Goal: Information Seeking & Learning: Check status

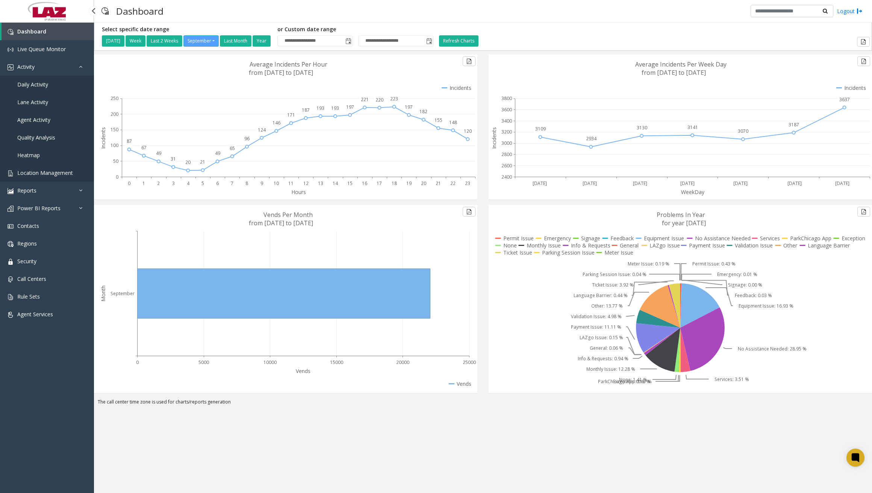
click at [44, 176] on span "Location Management" at bounding box center [45, 172] width 56 height 7
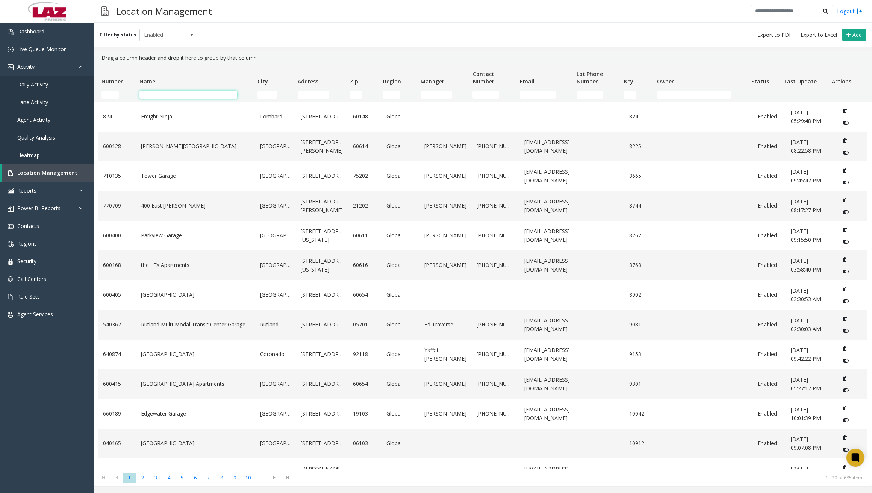
click at [167, 94] on input "Name Filter" at bounding box center [188, 95] width 98 height 8
paste input "******"
type input "******"
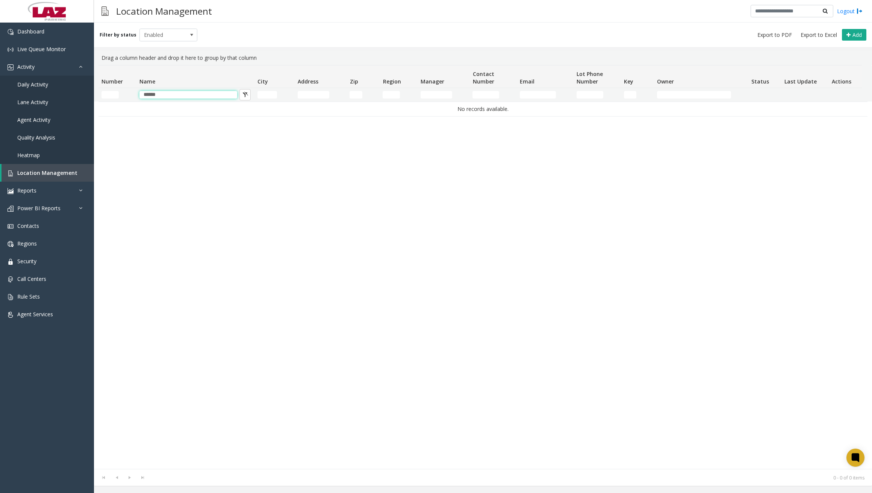
drag, startPoint x: 193, startPoint y: 96, endPoint x: 113, endPoint y: 90, distance: 80.7
click at [113, 90] on tr "******" at bounding box center [479, 95] width 763 height 14
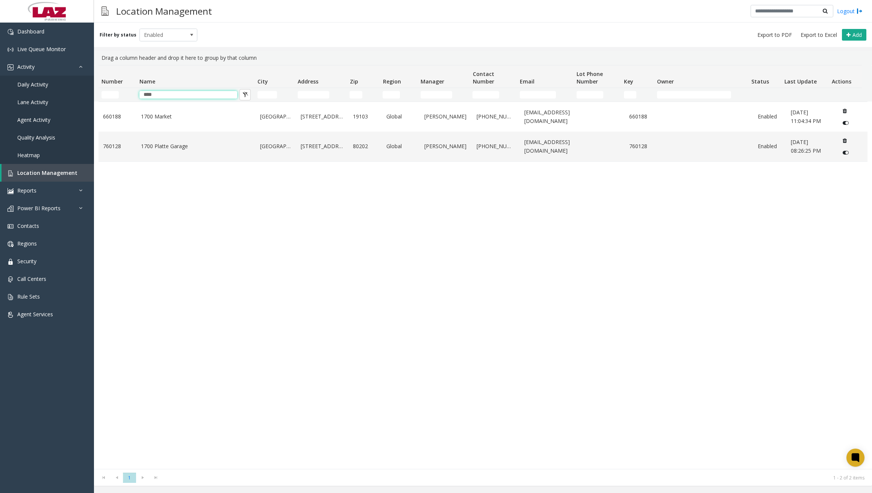
type input "****"
click at [185, 147] on link "1700 Platte Garage" at bounding box center [196, 146] width 110 height 8
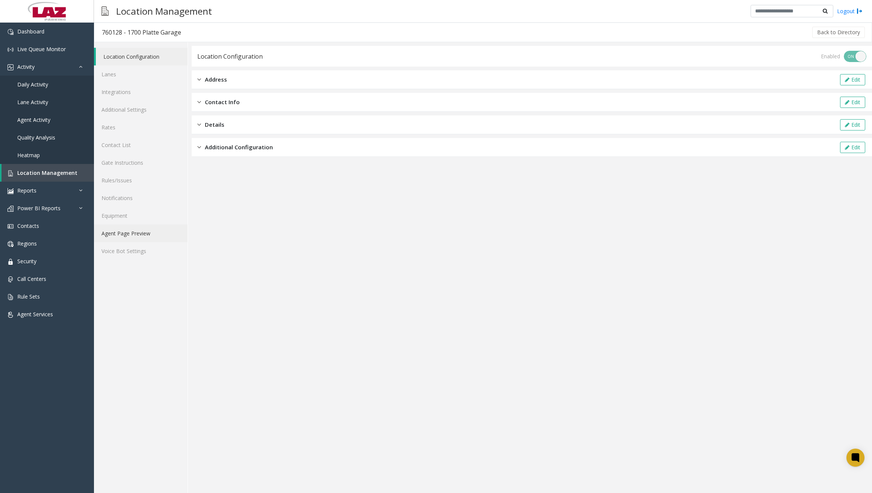
click at [141, 233] on link "Agent Page Preview" at bounding box center [141, 233] width 94 height 18
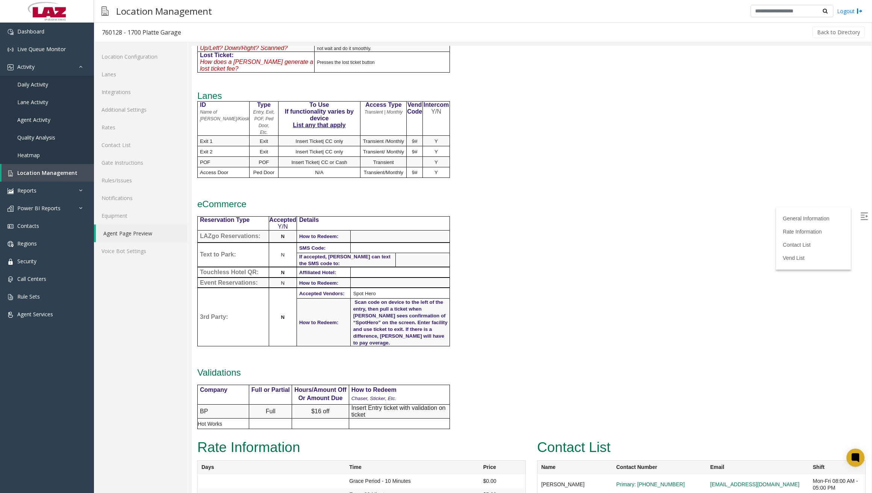
scroll to position [188, 0]
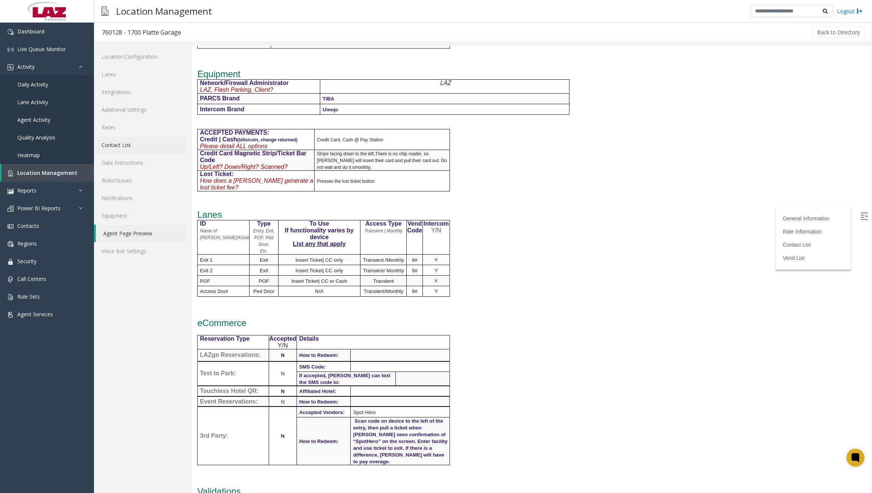
click at [129, 147] on link "Contact List" at bounding box center [141, 145] width 94 height 18
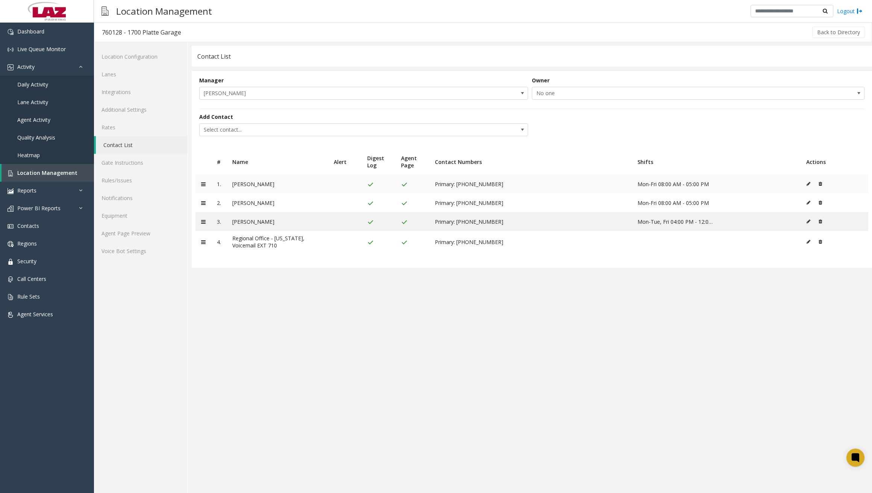
click at [808, 182] on icon at bounding box center [809, 184] width 4 height 5
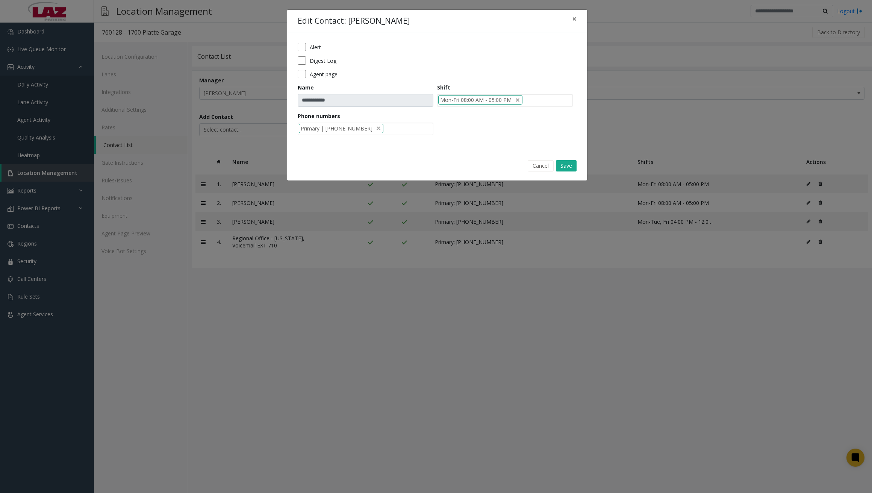
click at [316, 45] on label "Alert" at bounding box center [315, 47] width 11 height 8
click at [569, 164] on button "Save" at bounding box center [566, 165] width 21 height 11
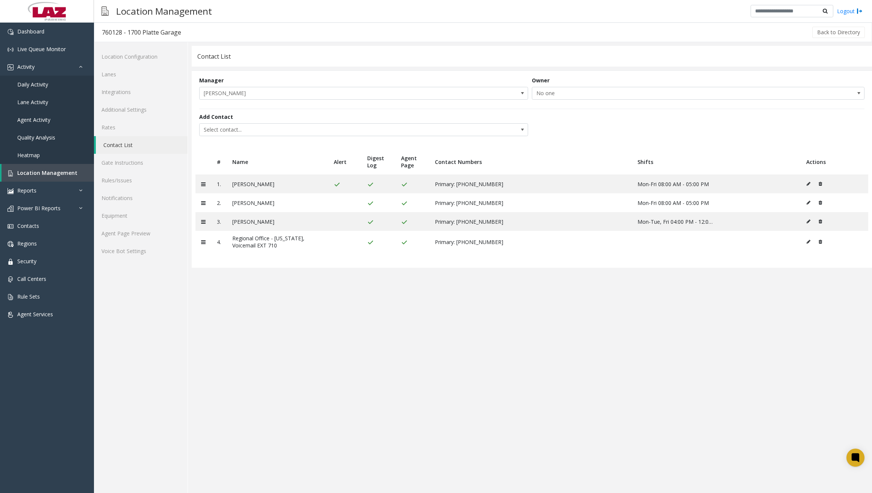
click at [279, 298] on app-contact-list "**********" at bounding box center [532, 269] width 680 height 447
click at [837, 33] on button "Back to Directory" at bounding box center [838, 32] width 53 height 11
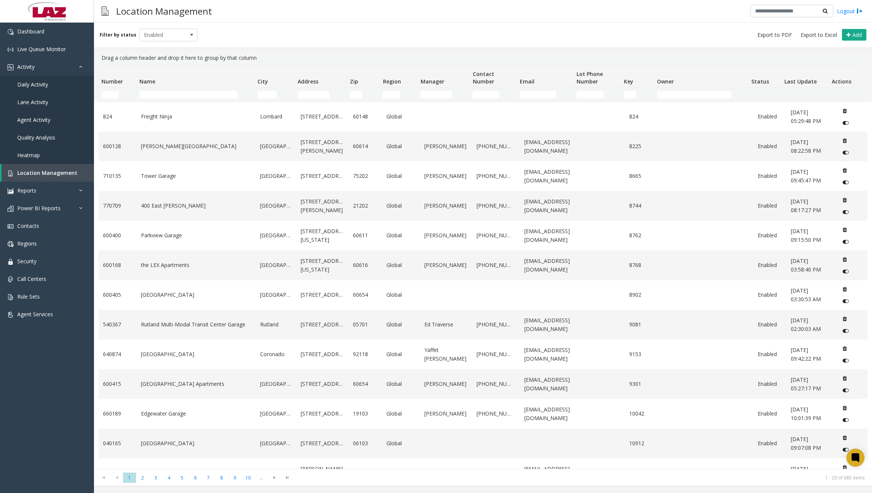
click at [236, 23] on div "Filter by status Enabled Add" at bounding box center [483, 35] width 778 height 24
click at [176, 97] on input "Name Filter" at bounding box center [188, 95] width 98 height 8
paste input "******"
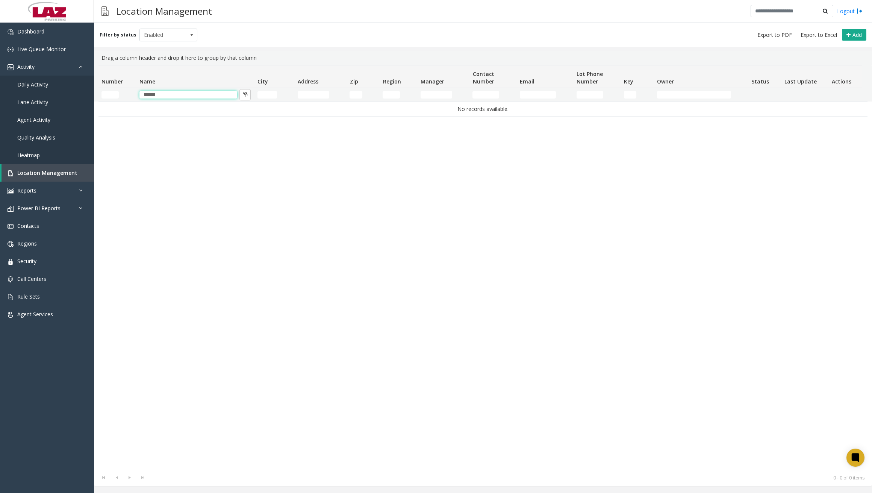
type input "******"
click at [115, 94] on input "Number Filter" at bounding box center [109, 95] width 17 height 8
drag, startPoint x: 172, startPoint y: 95, endPoint x: 136, endPoint y: 96, distance: 35.7
click at [136, 96] on td "******" at bounding box center [195, 95] width 118 height 14
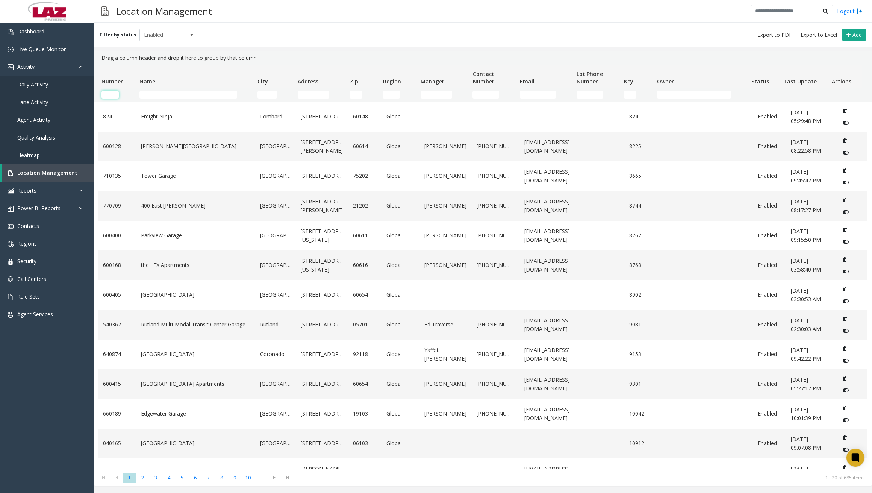
click at [114, 95] on input "Number Filter" at bounding box center [109, 95] width 17 height 8
paste input "******"
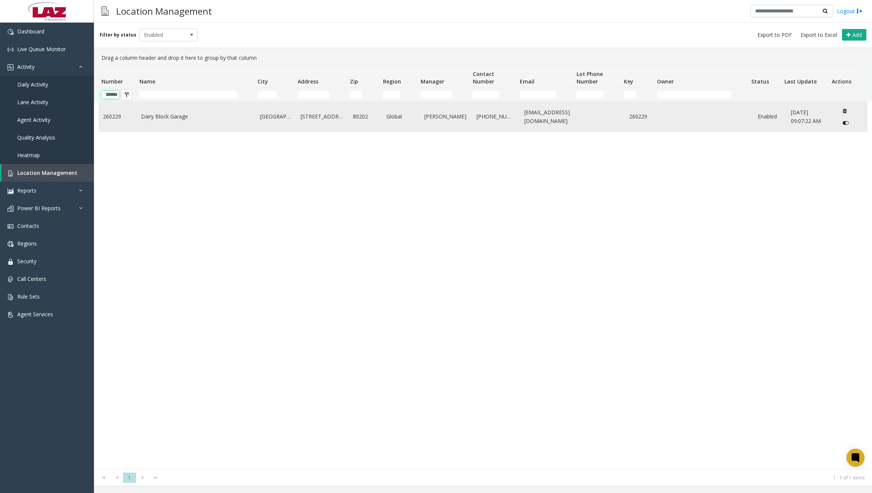
type input "******"
click at [175, 117] on link "Dairy Block Garage" at bounding box center [196, 116] width 110 height 8
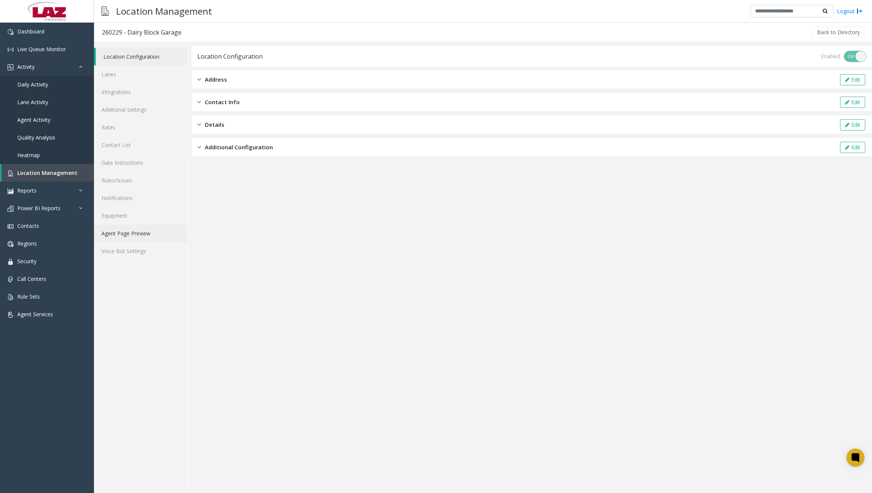
click at [134, 233] on link "Agent Page Preview" at bounding box center [141, 233] width 94 height 18
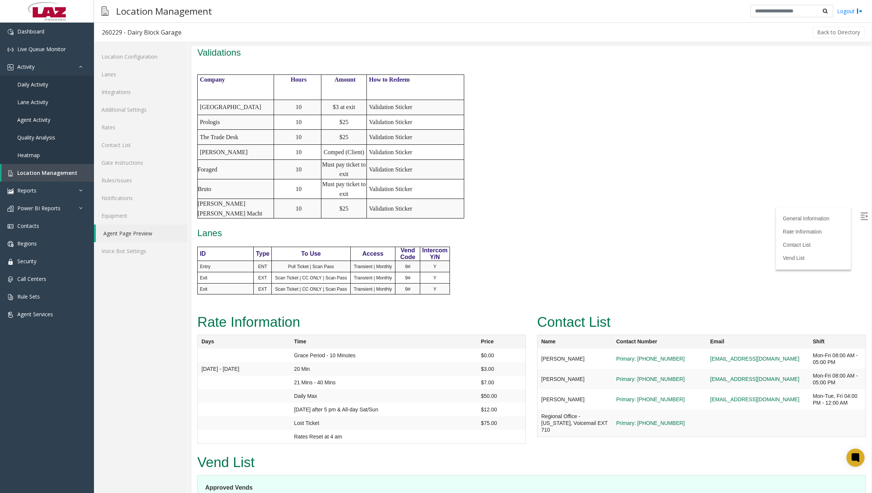
scroll to position [451, 0]
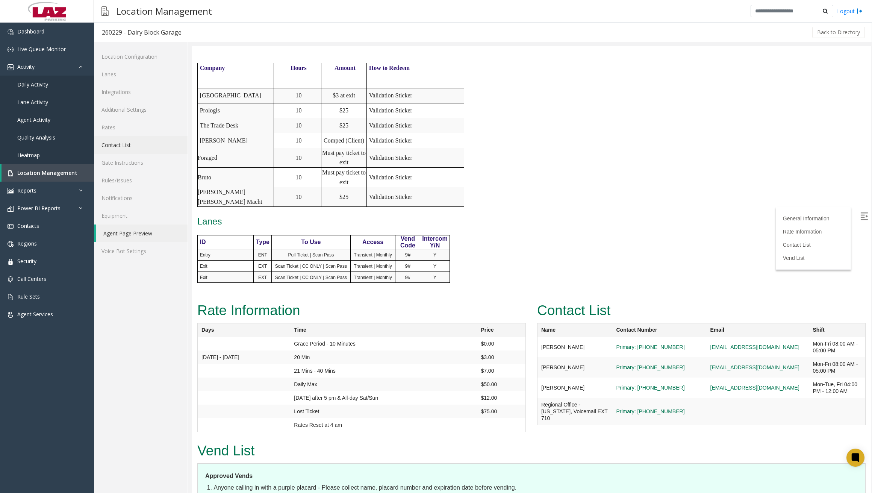
click at [129, 146] on link "Contact List" at bounding box center [141, 145] width 94 height 18
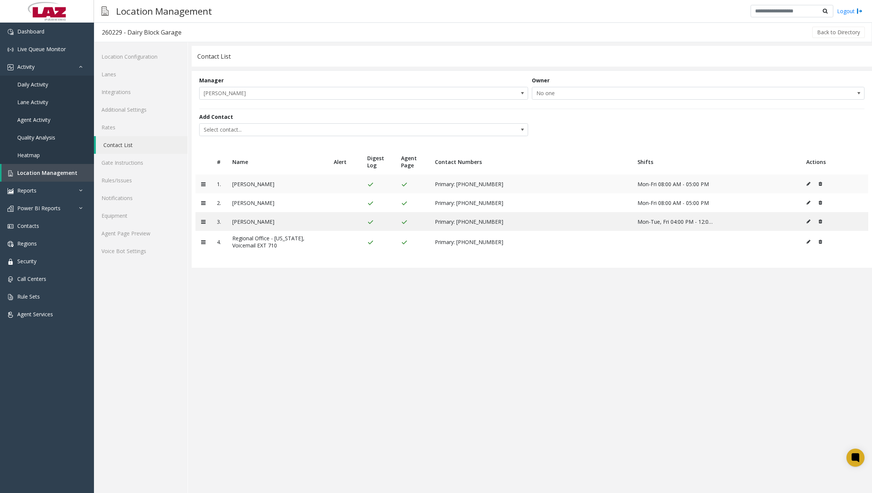
click at [809, 184] on icon at bounding box center [809, 184] width 4 height 5
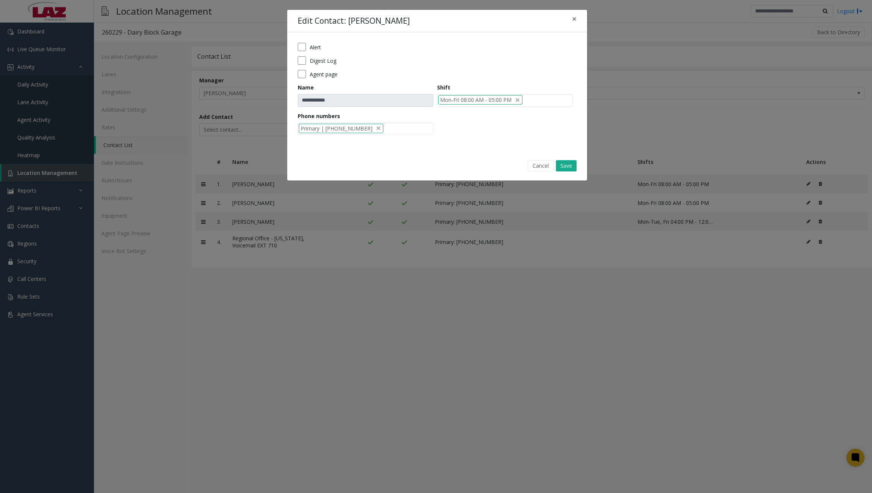
click at [313, 48] on label "Alert" at bounding box center [315, 47] width 11 height 8
click at [568, 165] on button "Save" at bounding box center [566, 165] width 21 height 11
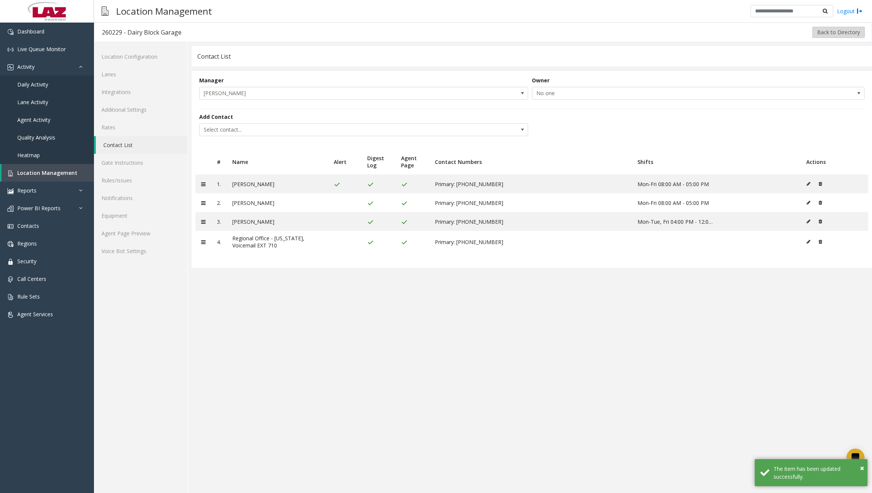
click at [820, 35] on button "Back to Directory" at bounding box center [838, 32] width 53 height 11
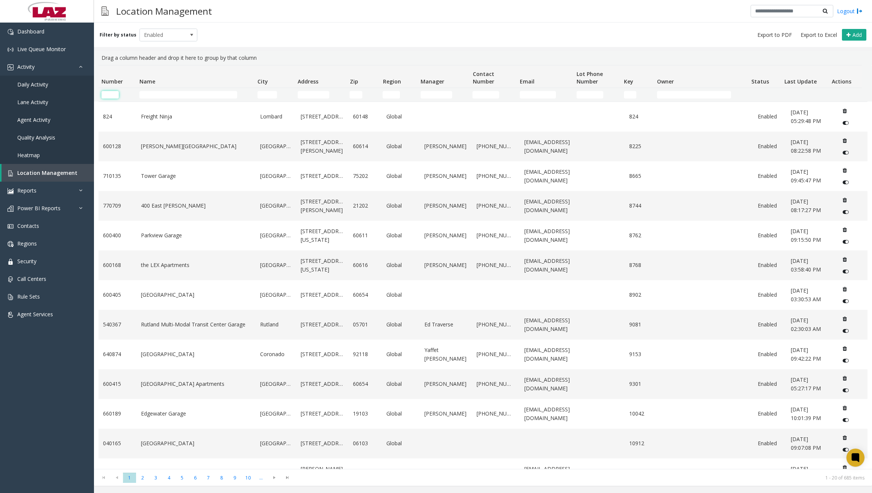
click at [112, 92] on input "Number Filter" at bounding box center [109, 95] width 17 height 8
paste input "******"
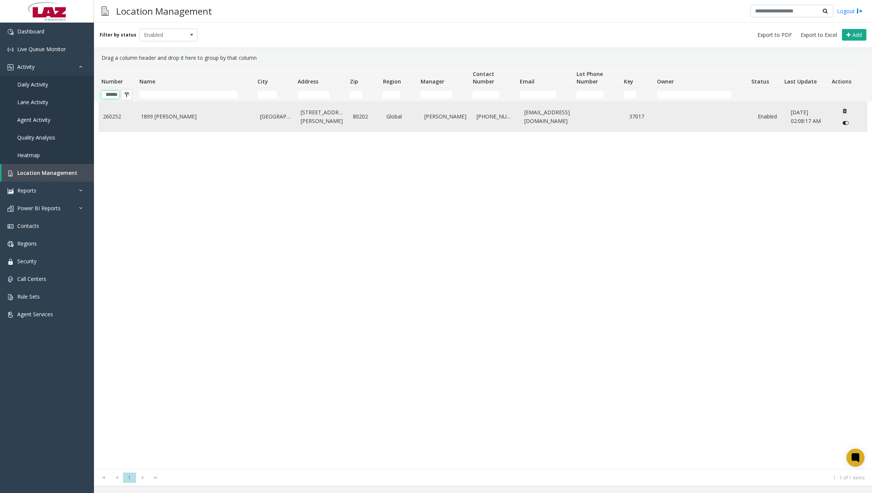
type input "******"
click at [175, 117] on link "1899 [PERSON_NAME]" at bounding box center [196, 116] width 110 height 8
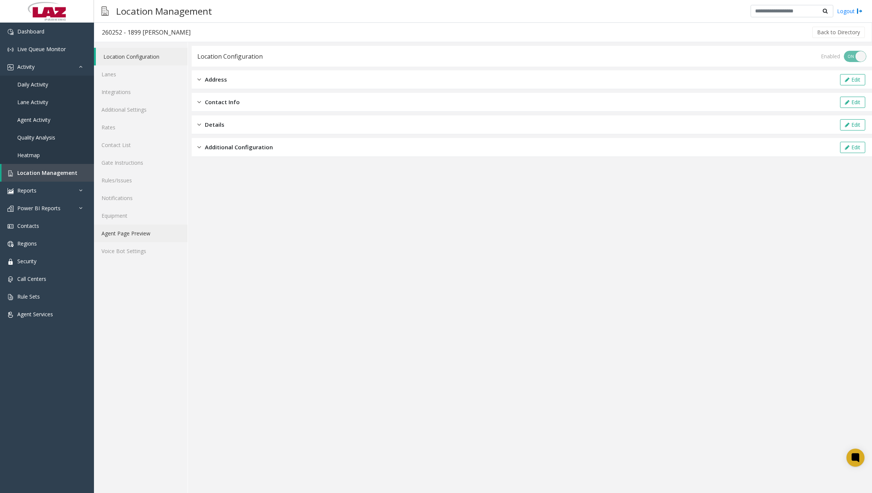
click at [133, 232] on link "Agent Page Preview" at bounding box center [141, 233] width 94 height 18
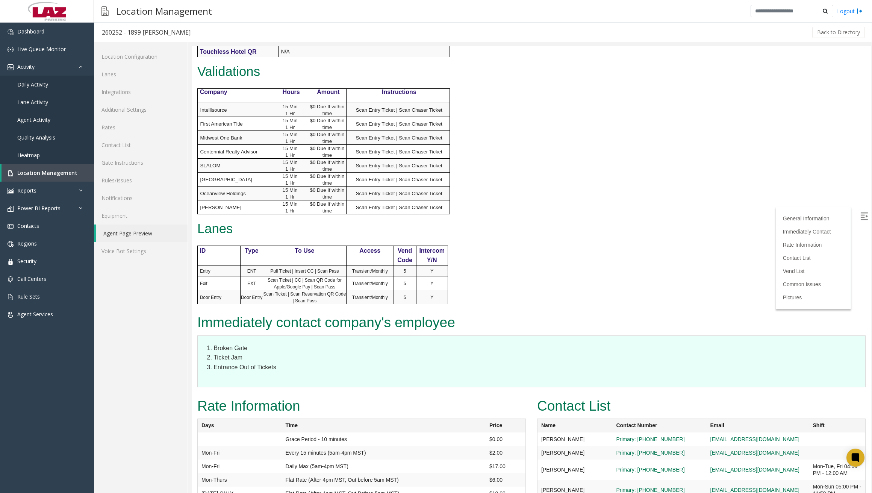
scroll to position [451, 0]
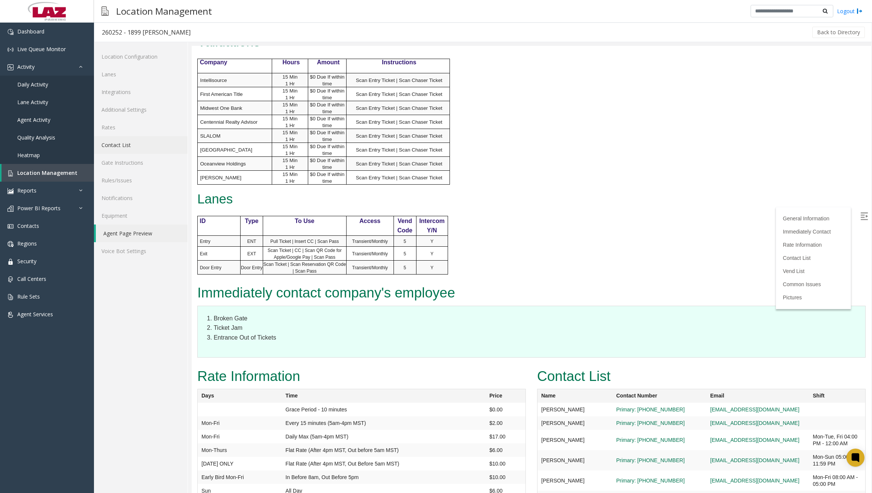
click at [129, 145] on link "Contact List" at bounding box center [141, 145] width 94 height 18
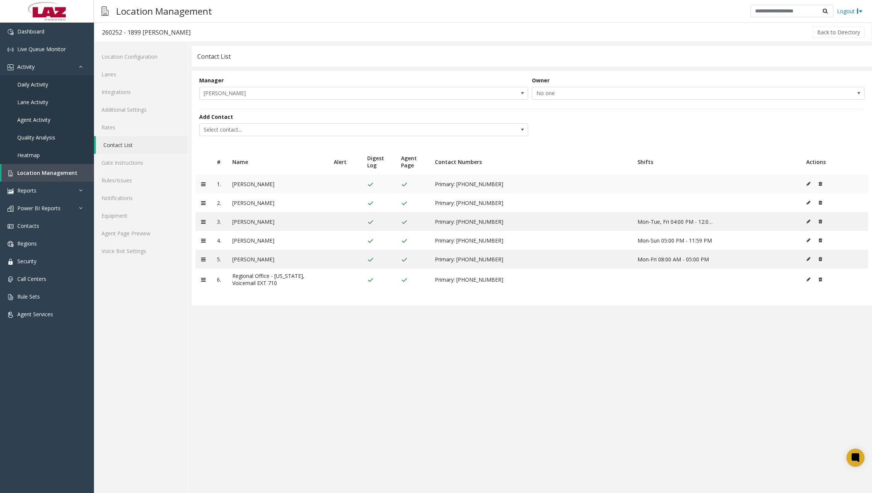
click at [807, 182] on icon at bounding box center [809, 184] width 4 height 5
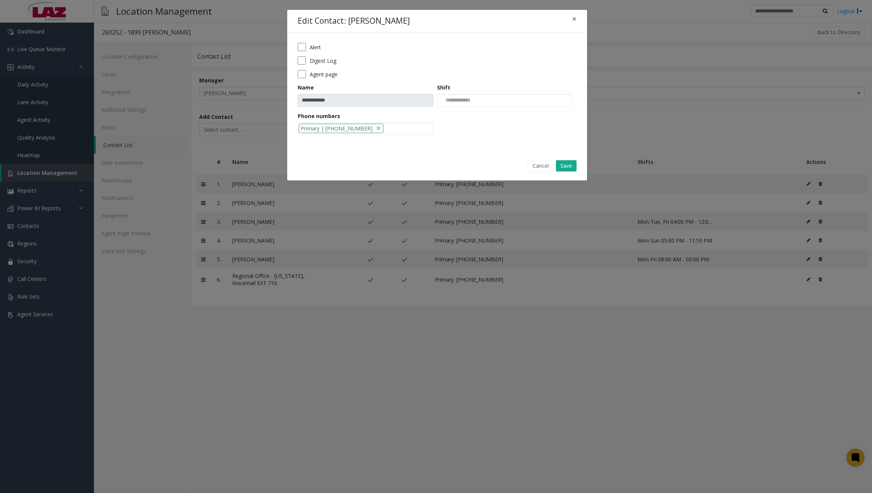
click at [311, 45] on label "Alert" at bounding box center [315, 47] width 11 height 8
click at [565, 165] on button "Save" at bounding box center [566, 165] width 21 height 11
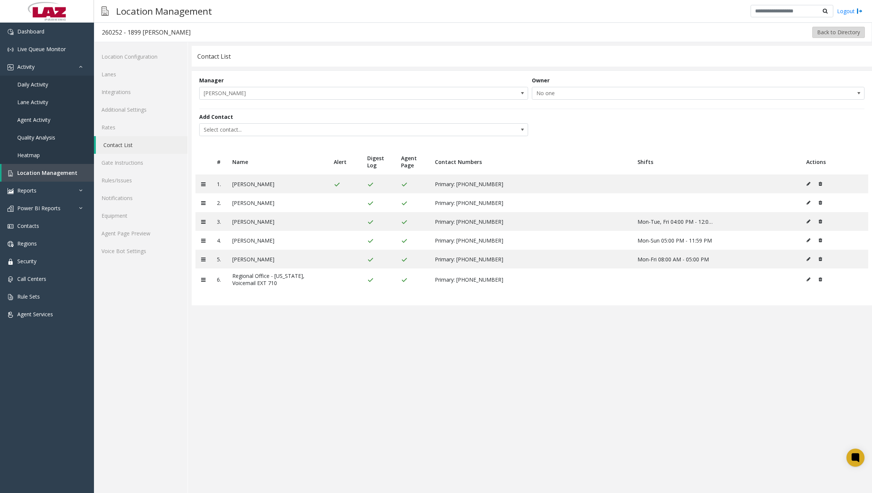
click at [831, 36] on button "Back to Directory" at bounding box center [838, 32] width 53 height 11
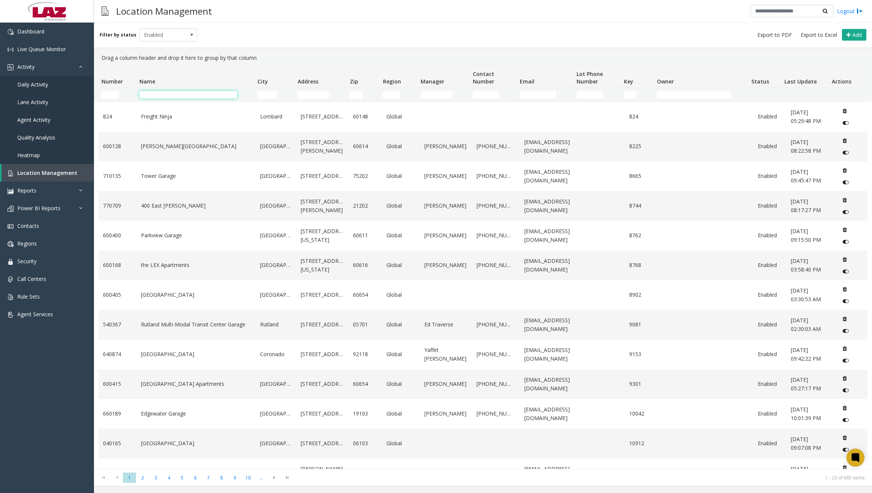
click at [188, 96] on input "Name Filter" at bounding box center [188, 95] width 98 height 8
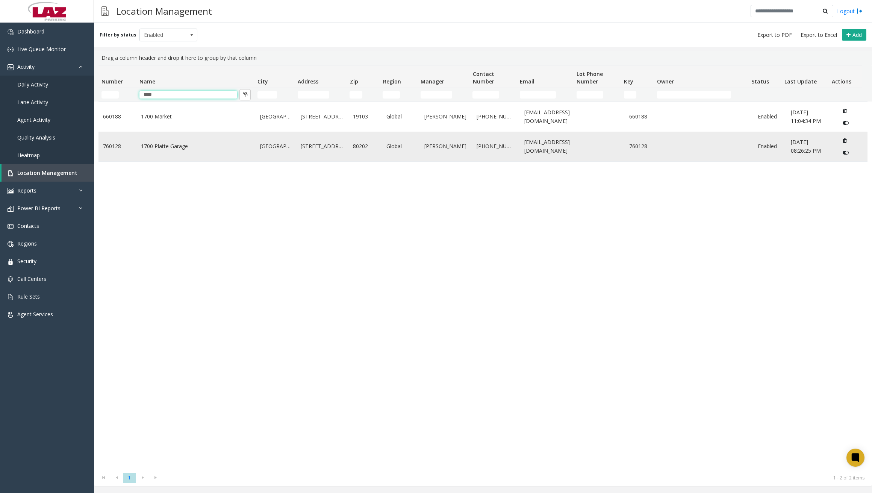
type input "****"
click at [175, 146] on link "1700 Platte Garage" at bounding box center [196, 146] width 110 height 8
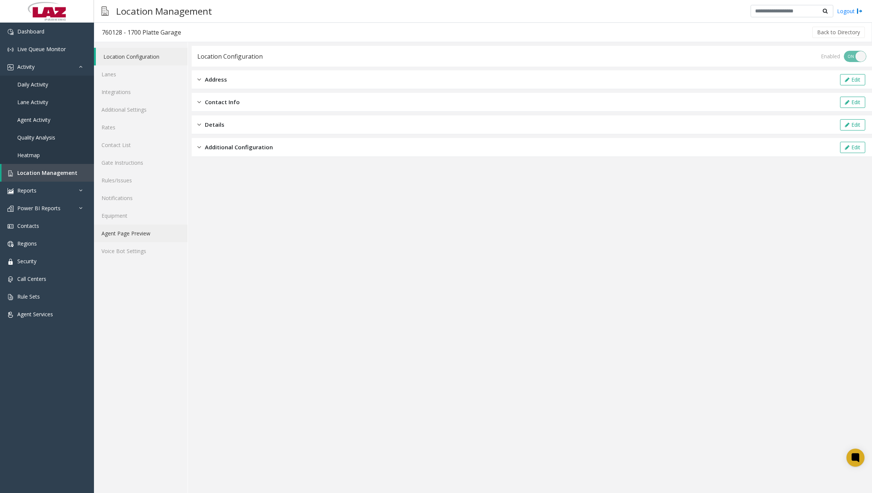
click at [127, 232] on link "Agent Page Preview" at bounding box center [141, 233] width 94 height 18
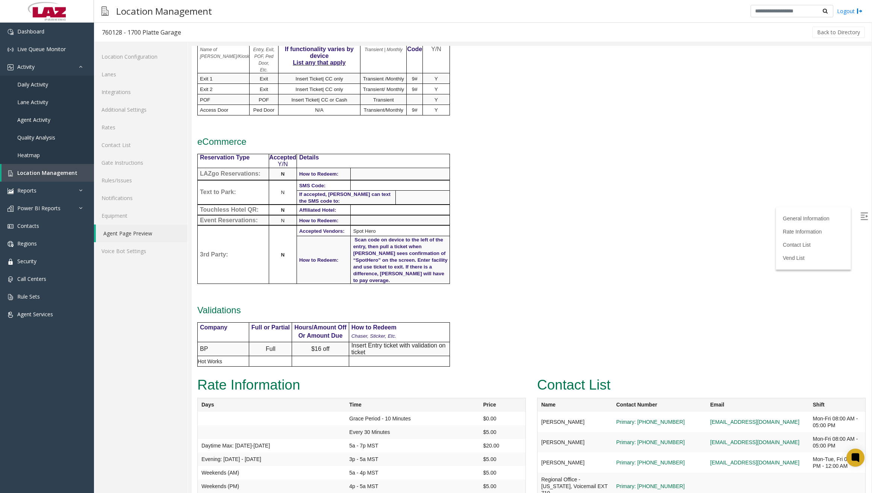
scroll to position [489, 0]
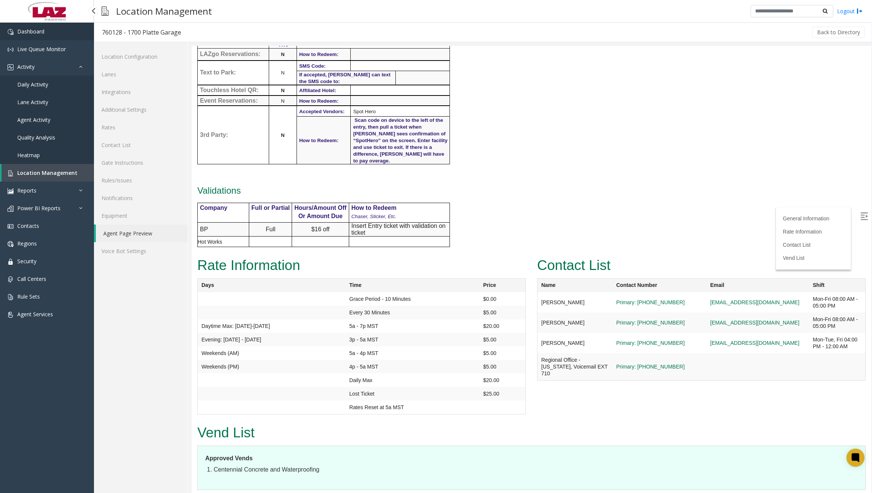
click at [53, 30] on link "Dashboard" at bounding box center [47, 32] width 94 height 18
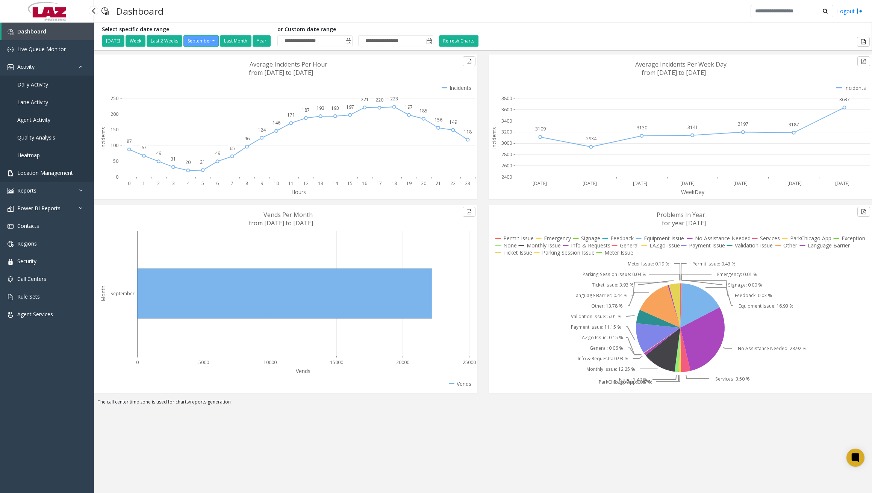
click at [53, 173] on span "Location Management" at bounding box center [45, 172] width 56 height 7
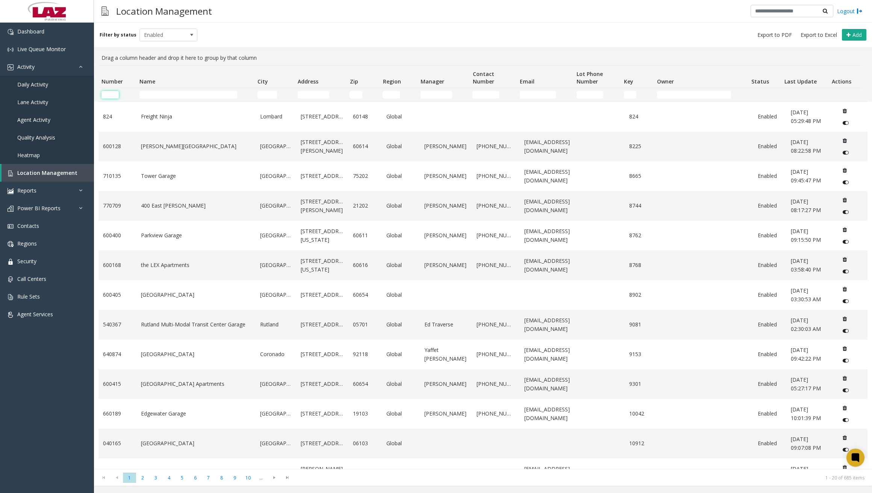
click at [112, 94] on input "Number Filter" at bounding box center [109, 95] width 17 height 8
paste input "******"
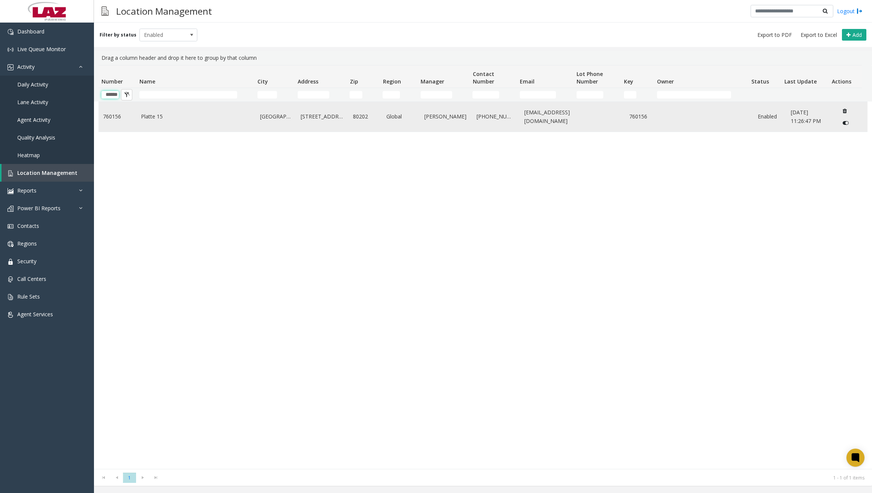
type input "******"
click at [173, 117] on link "Platte 15" at bounding box center [196, 116] width 110 height 8
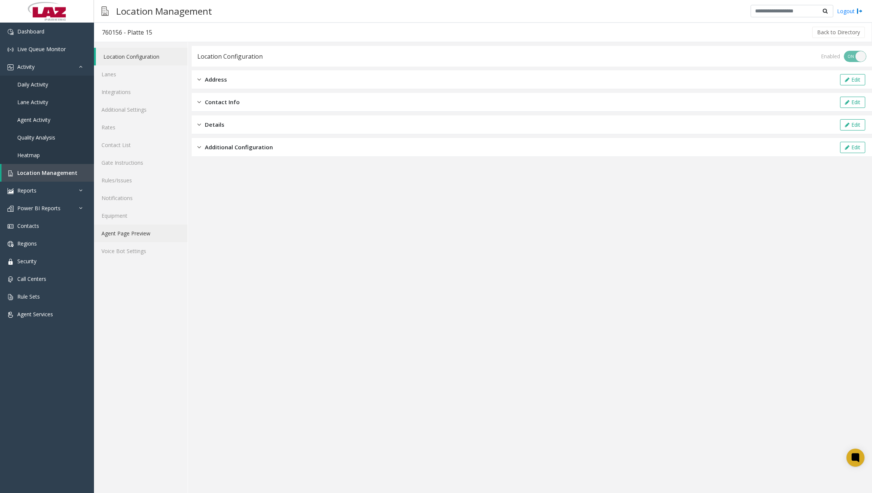
click at [138, 236] on link "Agent Page Preview" at bounding box center [141, 233] width 94 height 18
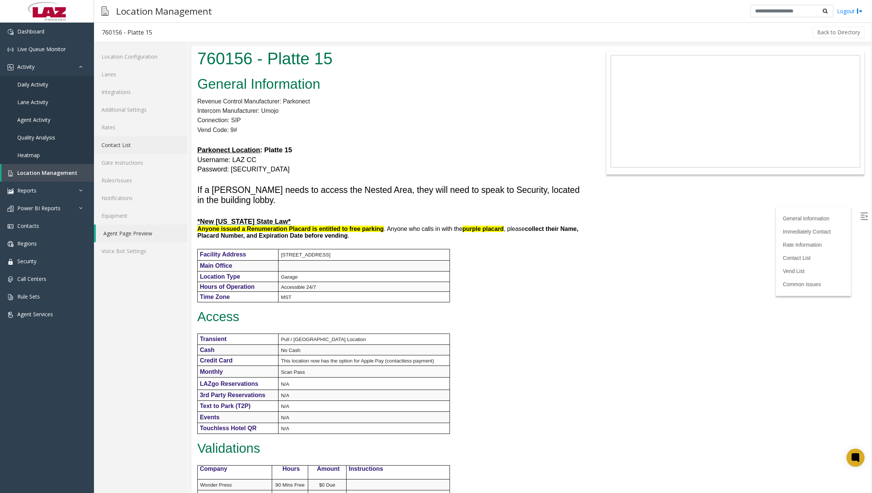
click at [118, 143] on link "Contact List" at bounding box center [141, 145] width 94 height 18
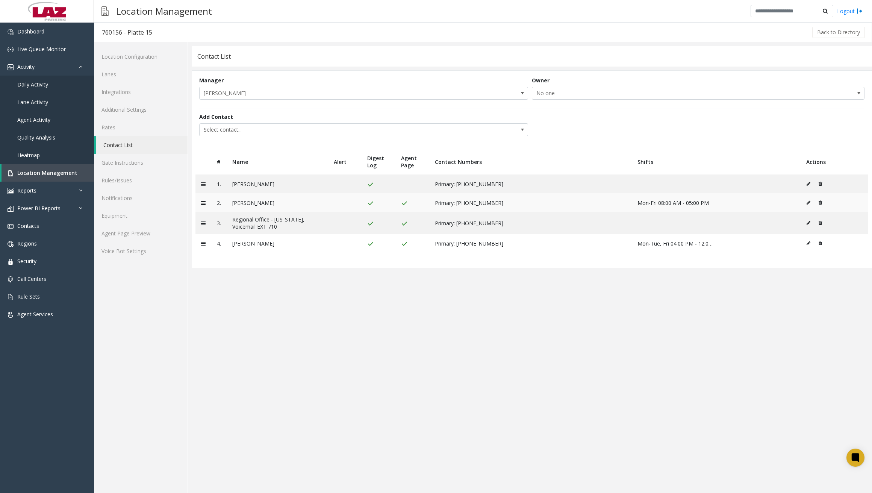
click at [809, 203] on icon at bounding box center [809, 202] width 4 height 5
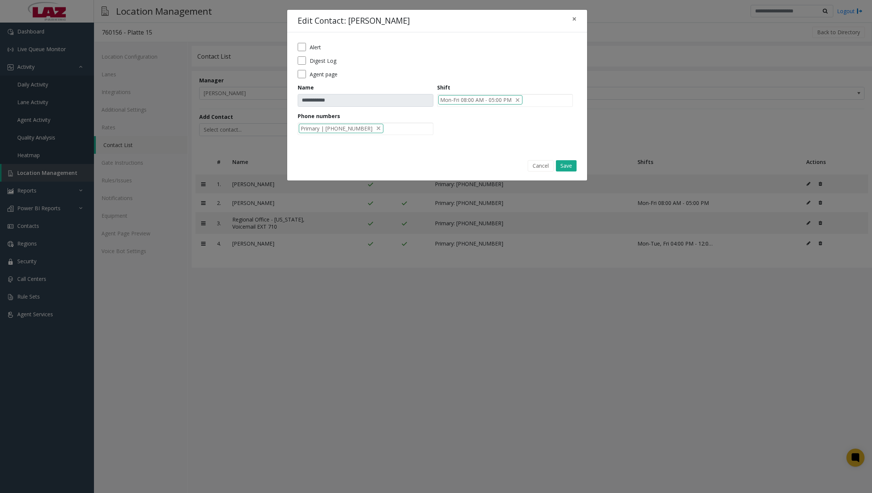
click at [314, 47] on label "Alert" at bounding box center [315, 47] width 11 height 8
click at [569, 165] on button "Save" at bounding box center [566, 165] width 21 height 11
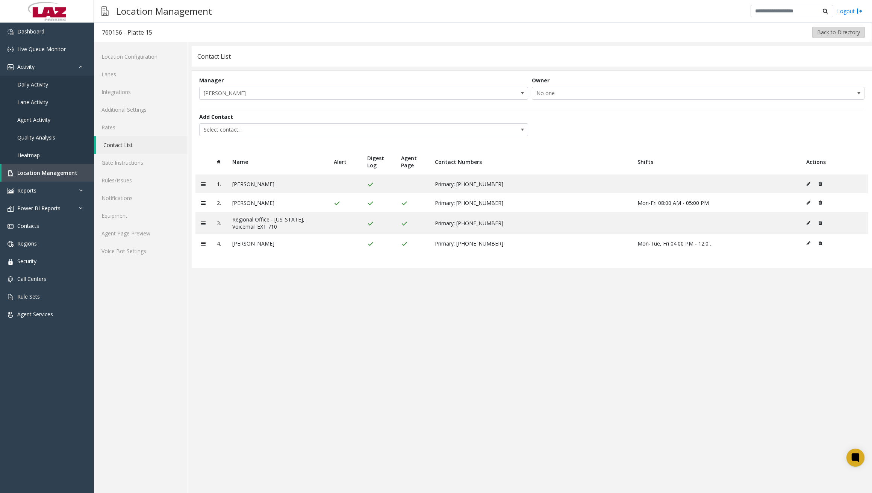
click at [821, 29] on button "Back to Directory" at bounding box center [838, 32] width 53 height 11
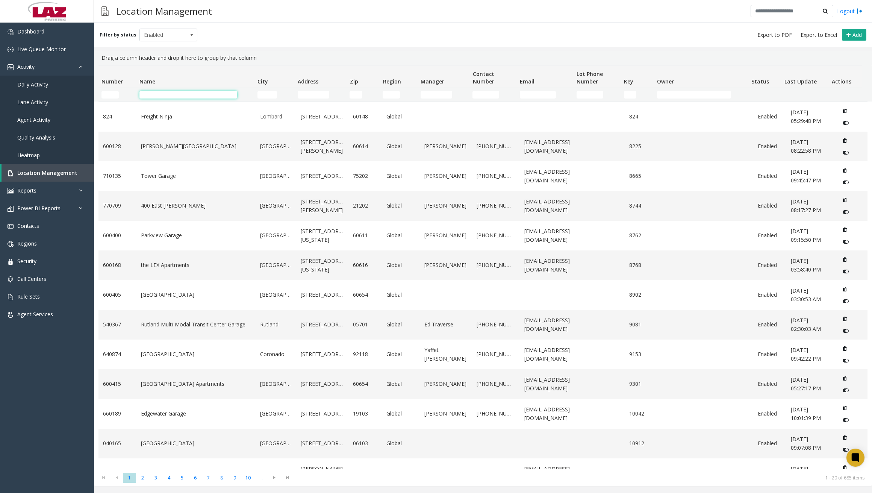
drag, startPoint x: 180, startPoint y: 94, endPoint x: 185, endPoint y: 94, distance: 4.9
click at [180, 94] on input "Name Filter" at bounding box center [188, 95] width 98 height 8
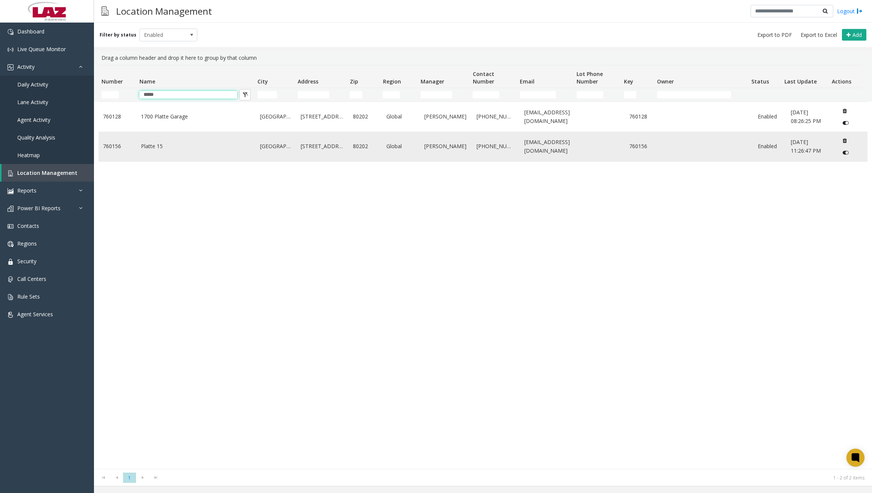
type input "*****"
click at [152, 146] on link "Platte 15" at bounding box center [196, 146] width 110 height 8
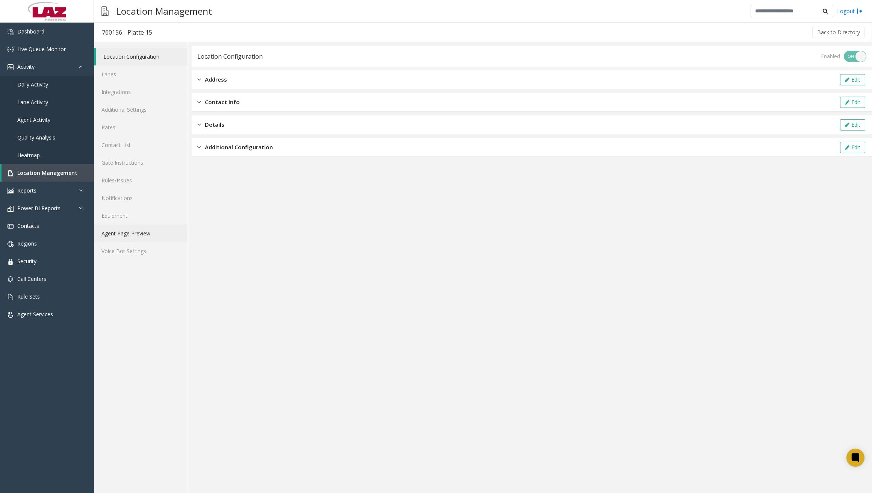
click at [130, 234] on link "Agent Page Preview" at bounding box center [141, 233] width 94 height 18
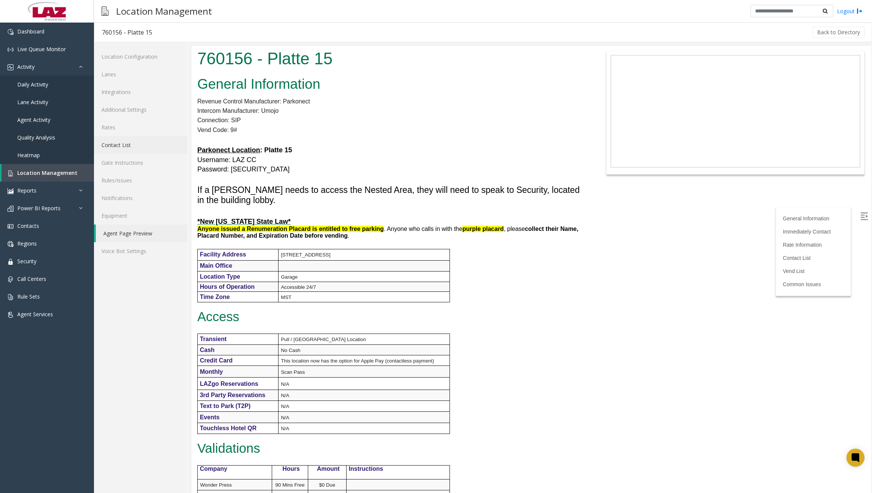
click at [129, 148] on link "Contact List" at bounding box center [141, 145] width 94 height 18
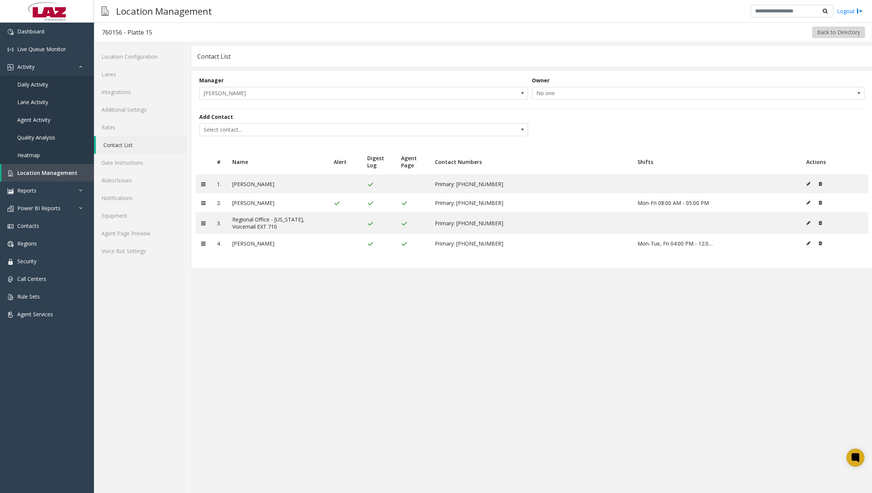
click at [822, 35] on button "Back to Directory" at bounding box center [838, 32] width 53 height 11
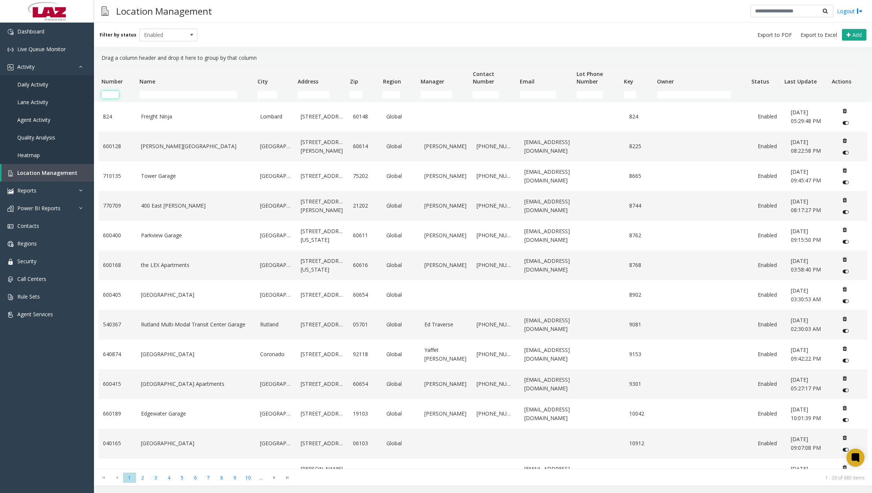
click at [114, 94] on input "Number Filter" at bounding box center [109, 95] width 17 height 8
paste input "******"
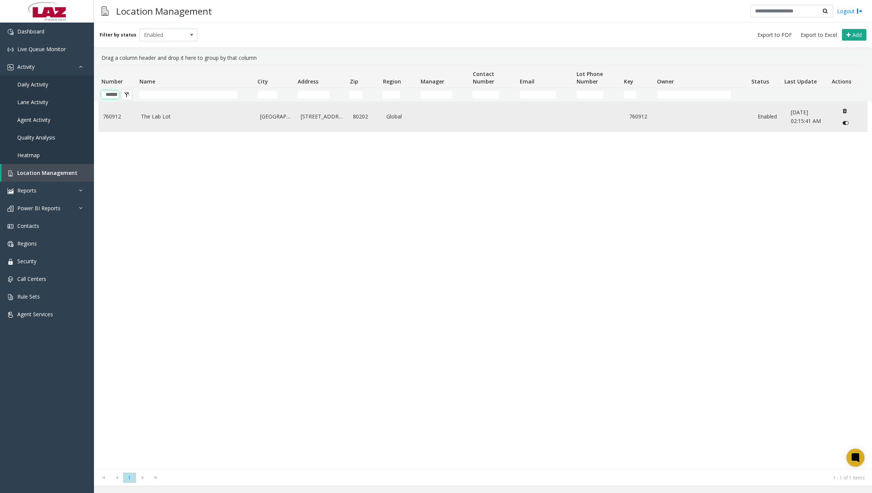
type input "******"
click at [201, 121] on link "The Lab Lot" at bounding box center [196, 116] width 110 height 8
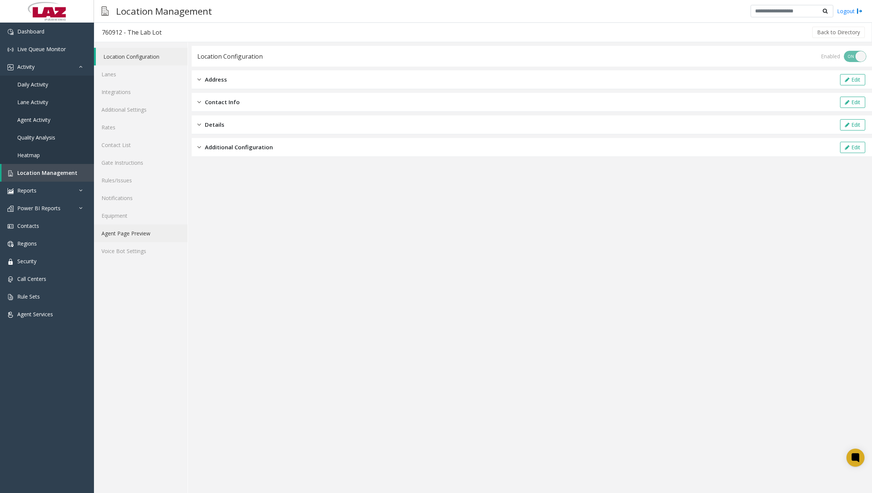
click at [147, 237] on link "Agent Page Preview" at bounding box center [141, 233] width 94 height 18
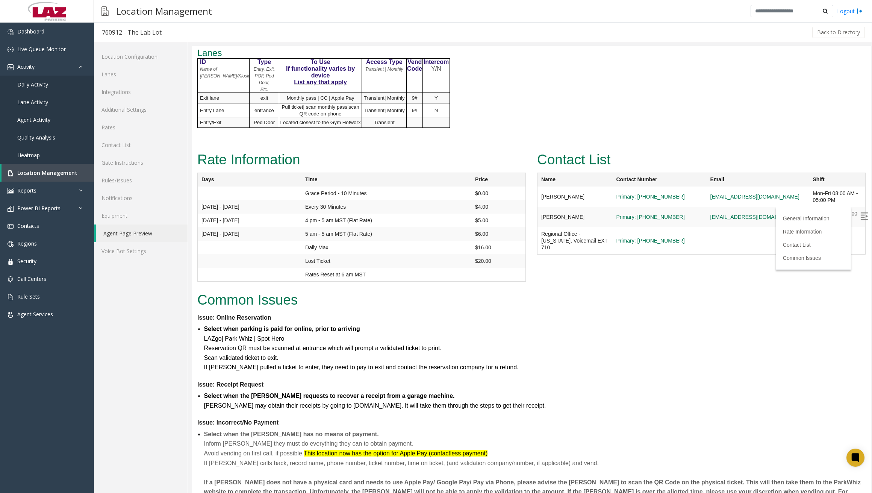
scroll to position [756, 0]
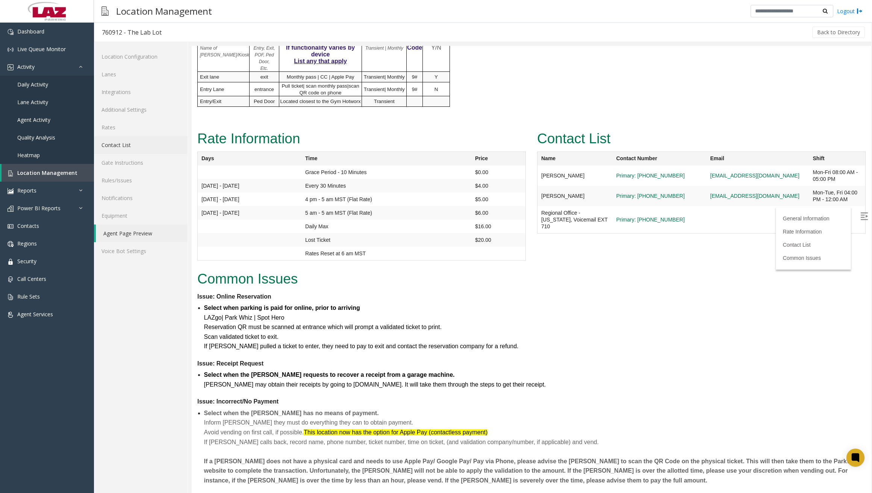
click at [128, 146] on link "Contact List" at bounding box center [141, 145] width 94 height 18
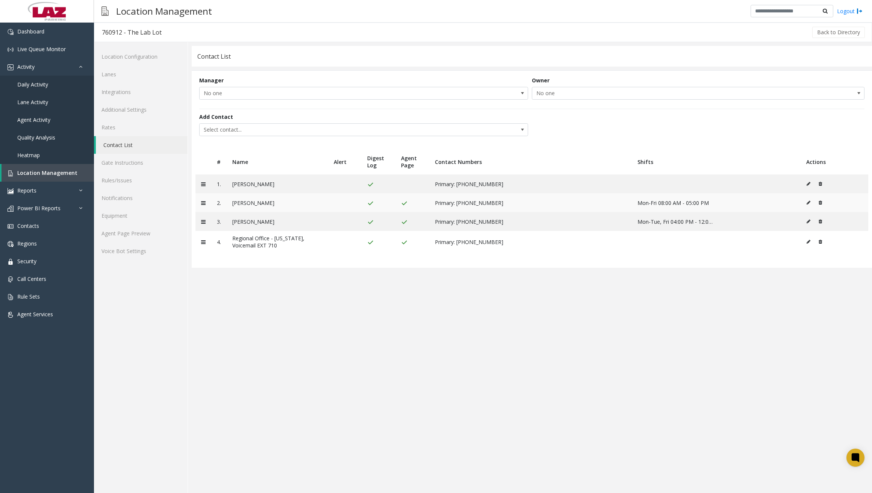
click at [809, 203] on icon at bounding box center [809, 202] width 4 height 5
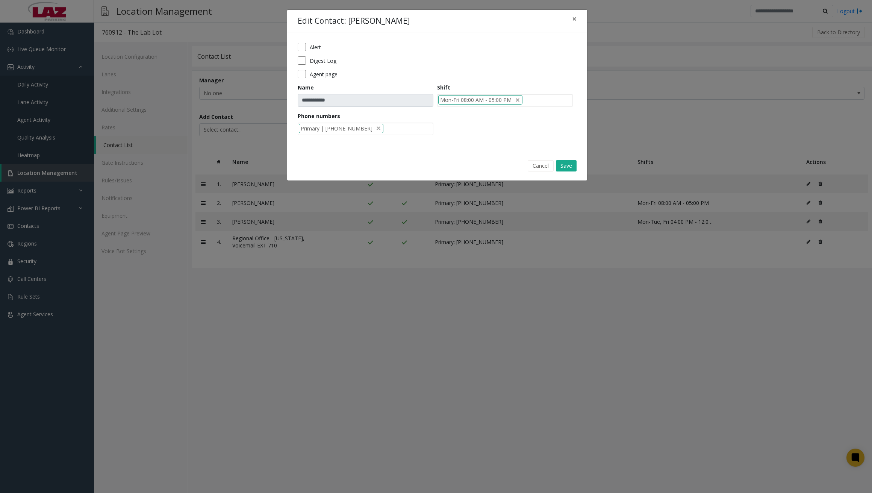
click at [316, 47] on label "Alert" at bounding box center [315, 47] width 11 height 8
click at [567, 164] on button "Save" at bounding box center [566, 165] width 21 height 11
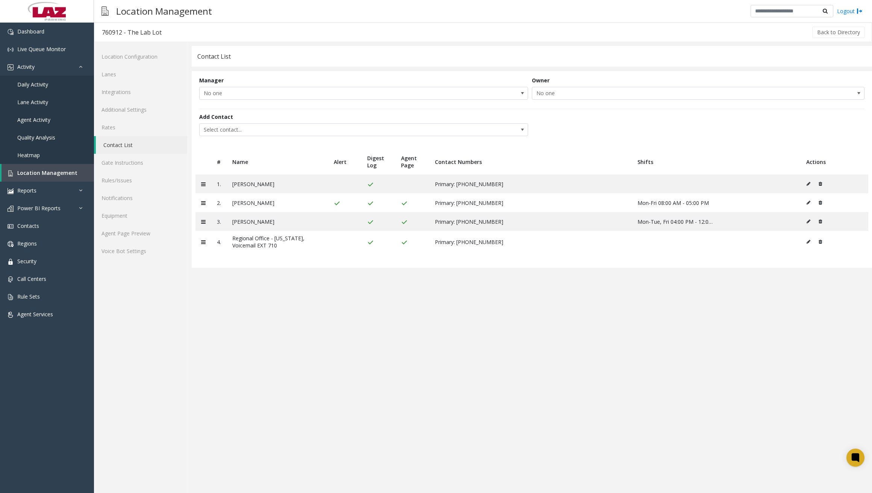
drag, startPoint x: 230, startPoint y: 19, endPoint x: 324, endPoint y: 26, distance: 94.6
click at [230, 19] on div "Location Management Logout" at bounding box center [483, 11] width 778 height 23
click at [829, 30] on button "Back to Directory" at bounding box center [838, 32] width 53 height 11
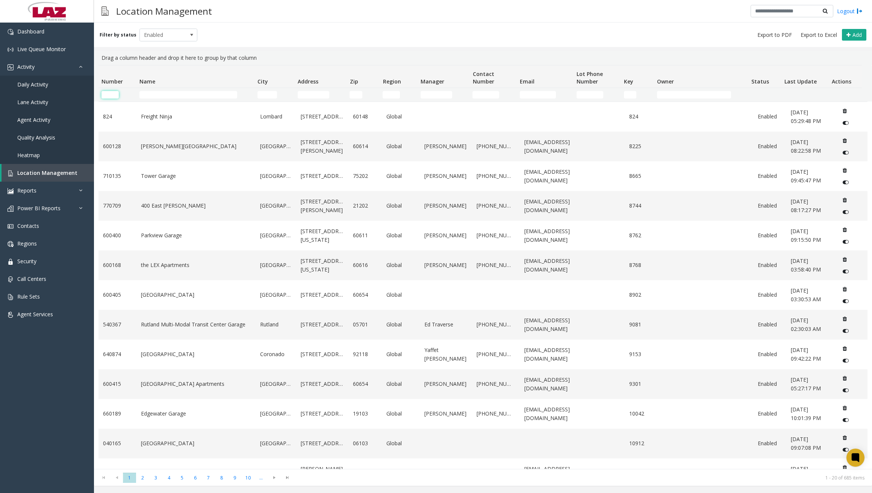
paste input "******"
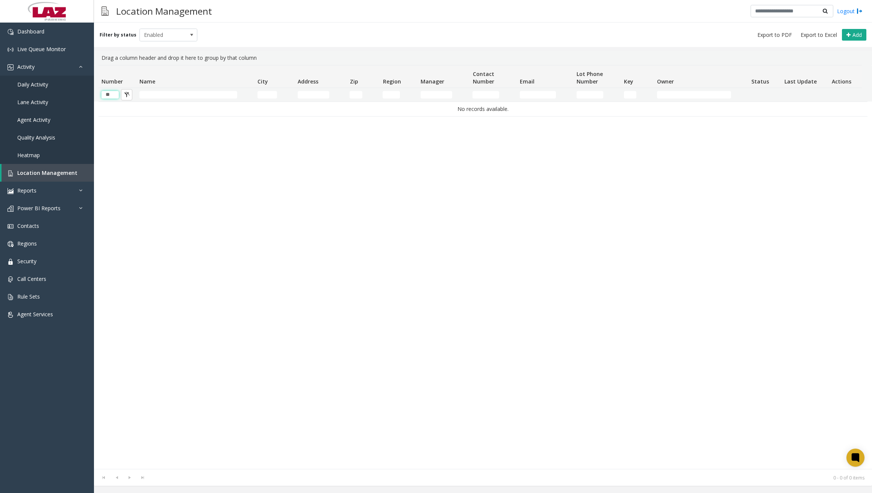
type input "*"
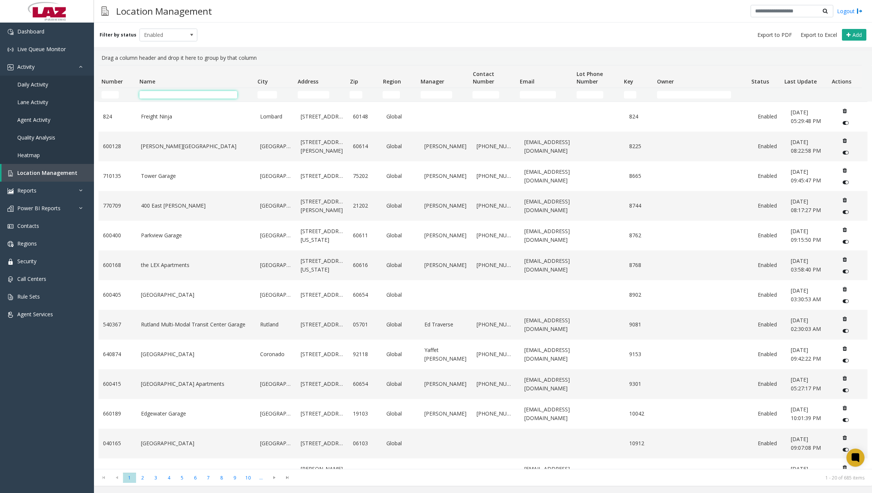
click at [215, 91] on input "Name Filter" at bounding box center [188, 95] width 98 height 8
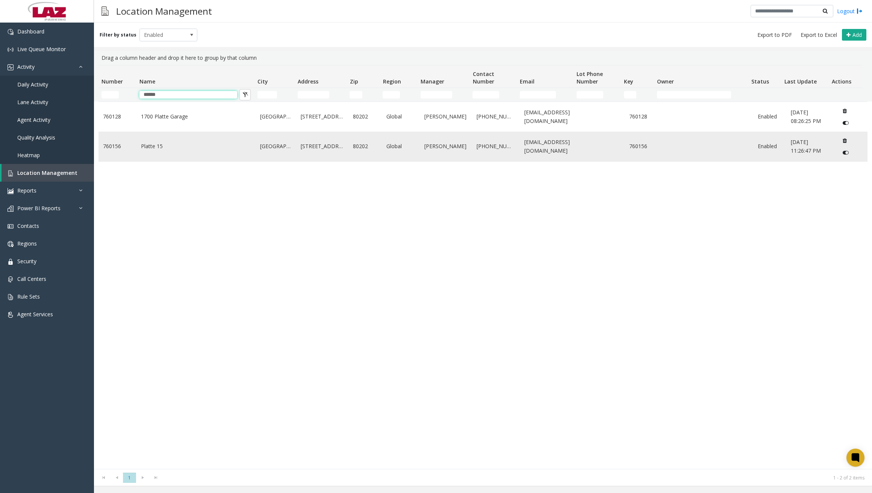
type input "******"
click at [165, 148] on link "Platte 15" at bounding box center [196, 146] width 110 height 8
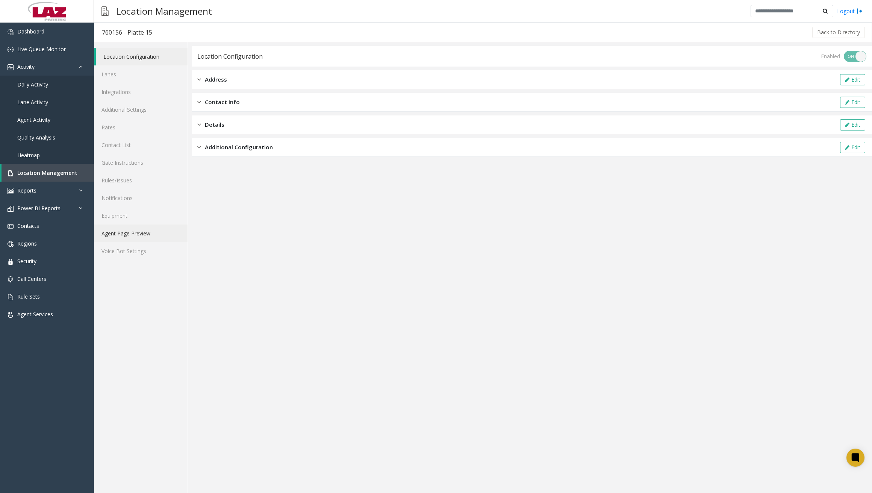
click at [136, 237] on link "Agent Page Preview" at bounding box center [141, 233] width 94 height 18
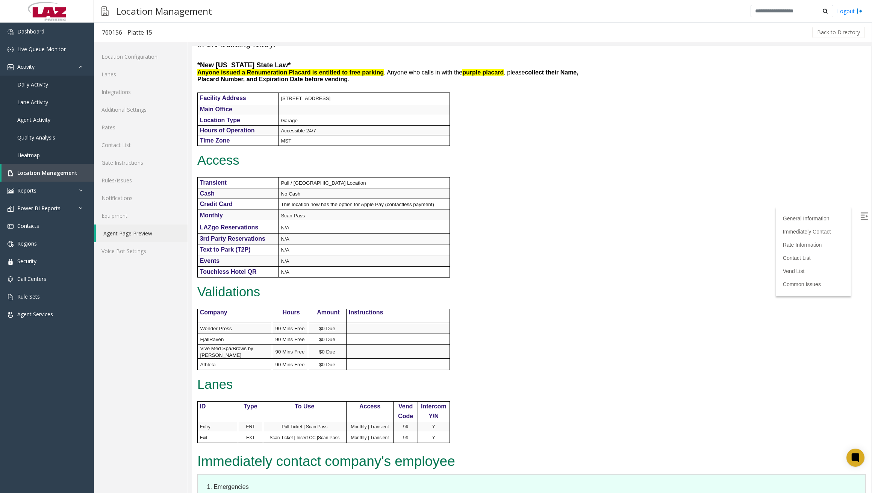
scroll to position [413, 0]
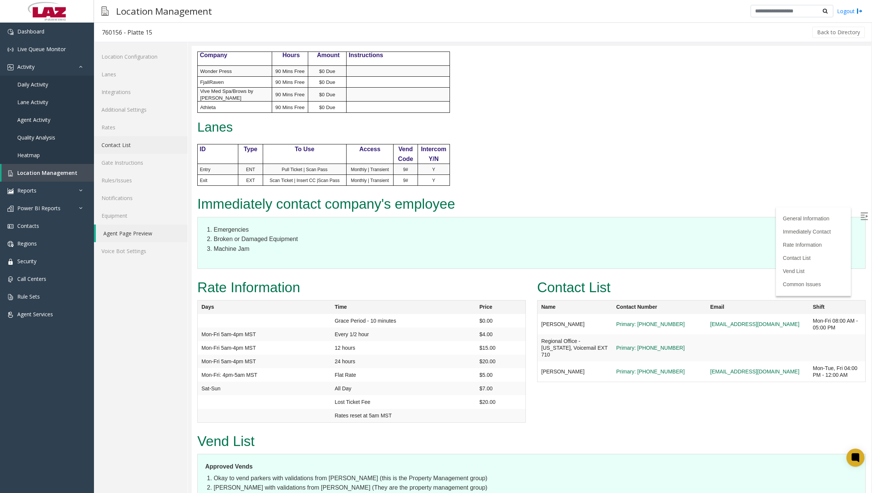
click at [130, 142] on link "Contact List" at bounding box center [141, 145] width 94 height 18
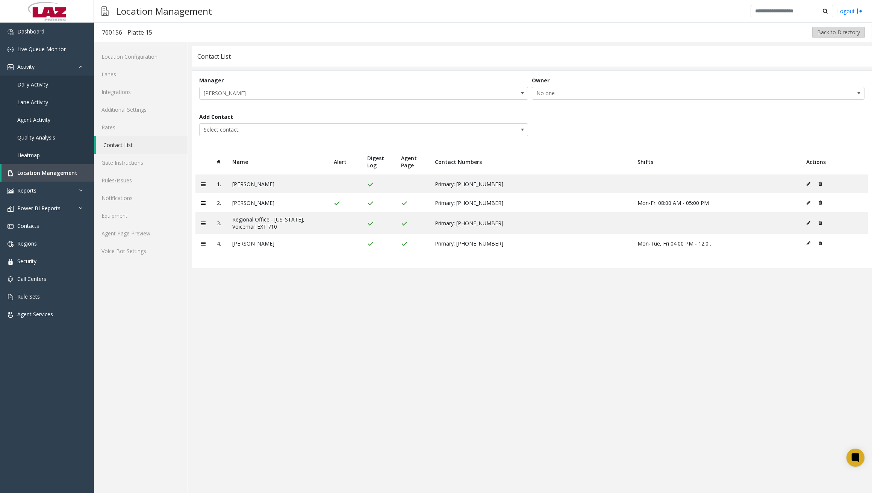
click at [828, 32] on button "Back to Directory" at bounding box center [838, 32] width 53 height 11
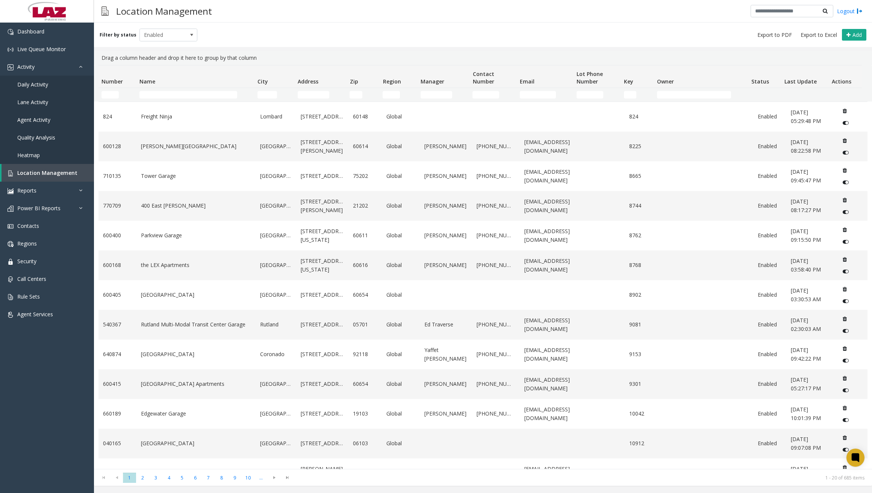
click at [120, 95] on kendo-grid-filter-cell-operators "Number Filter" at bounding box center [126, 94] width 13 height 13
click at [114, 97] on input "Number Filter" at bounding box center [109, 95] width 17 height 8
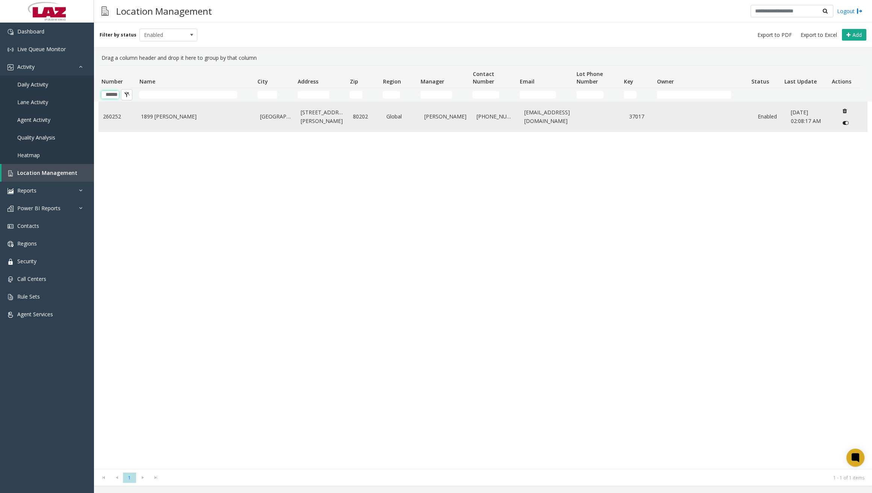
type input "******"
click at [153, 116] on link "1899 [PERSON_NAME]" at bounding box center [196, 116] width 110 height 8
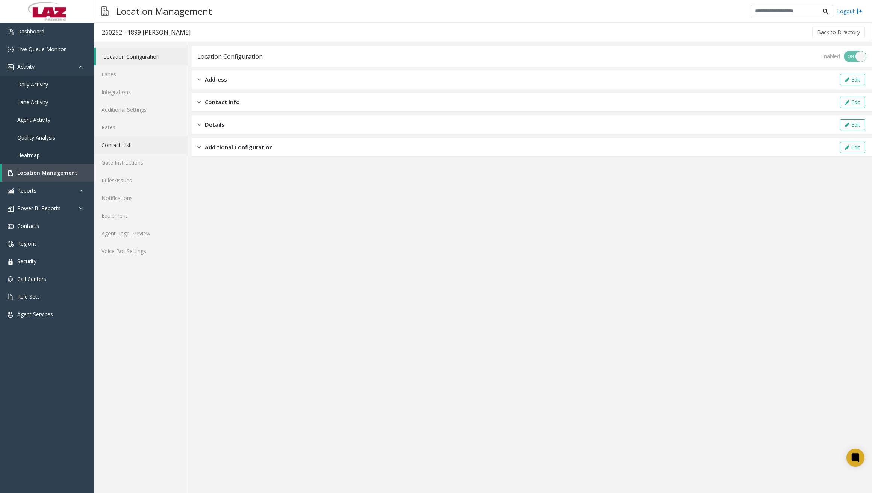
click at [129, 149] on link "Contact List" at bounding box center [141, 145] width 94 height 18
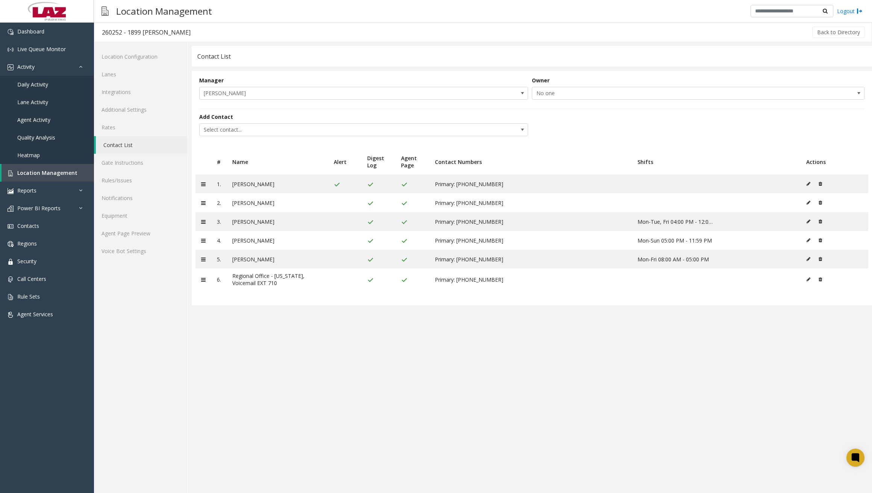
click at [282, 24] on div "Back to Directory" at bounding box center [532, 32] width 668 height 19
click at [830, 28] on button "Back to Directory" at bounding box center [838, 32] width 53 height 11
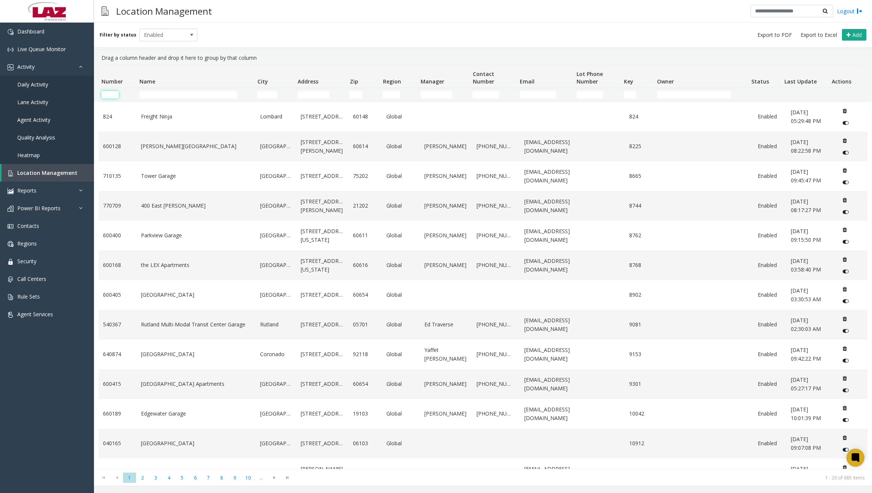
click at [117, 94] on input "Number Filter" at bounding box center [109, 95] width 17 height 8
paste input "******"
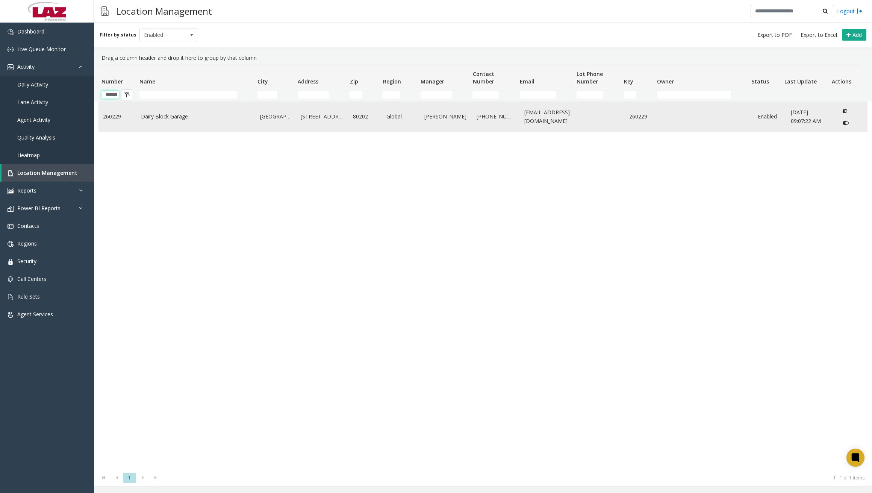
type input "******"
click at [180, 118] on link "Dairy Block Garage" at bounding box center [196, 116] width 110 height 8
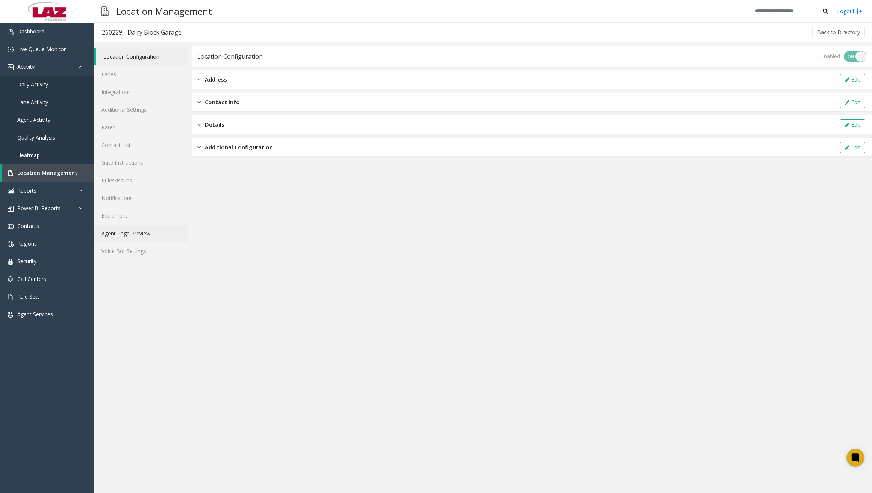
click at [147, 236] on link "Agent Page Preview" at bounding box center [141, 233] width 94 height 18
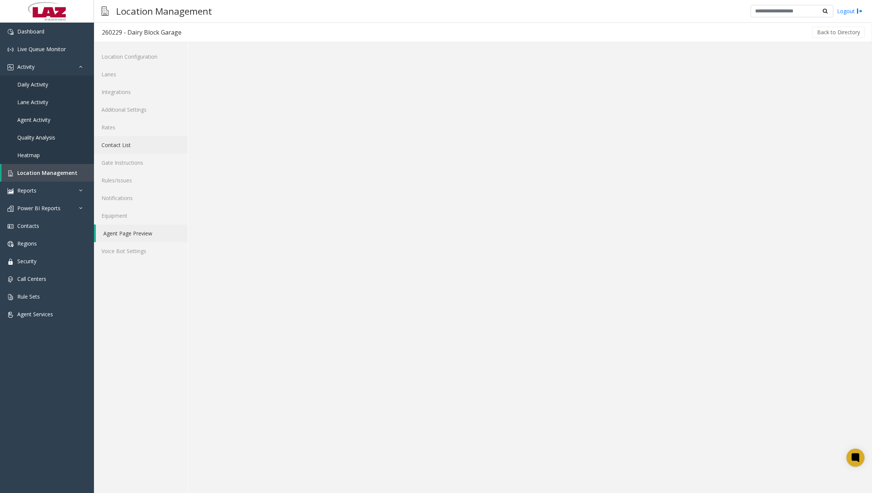
click at [125, 145] on link "Contact List" at bounding box center [141, 145] width 94 height 18
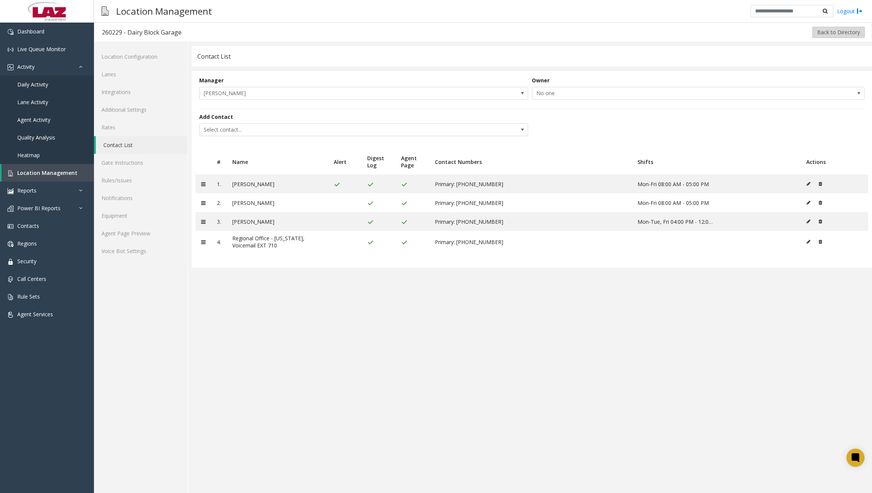
click at [818, 27] on button "Back to Directory" at bounding box center [838, 32] width 53 height 11
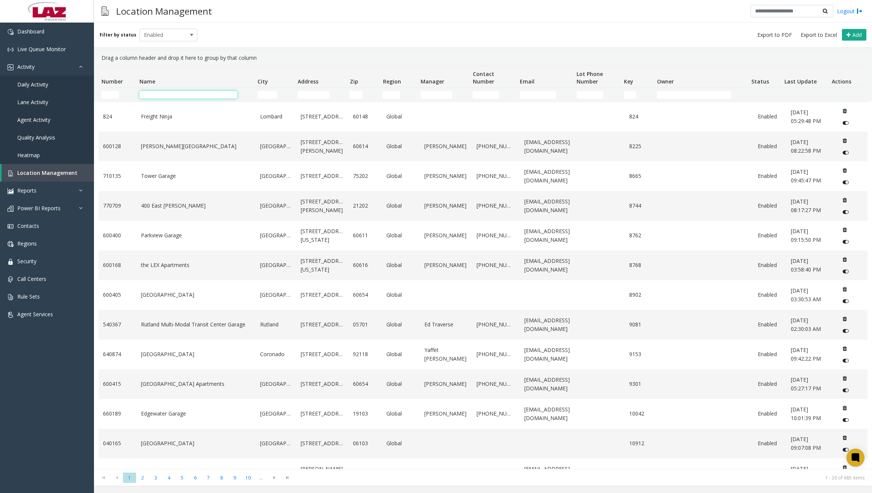
click at [198, 97] on input "Name Filter" at bounding box center [188, 95] width 98 height 8
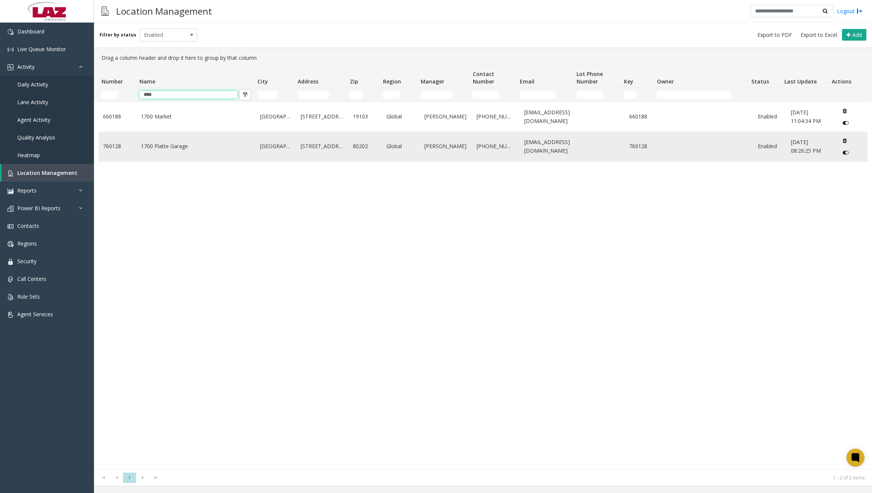
type input "****"
click at [168, 147] on link "1700 Platte Garage" at bounding box center [196, 146] width 110 height 8
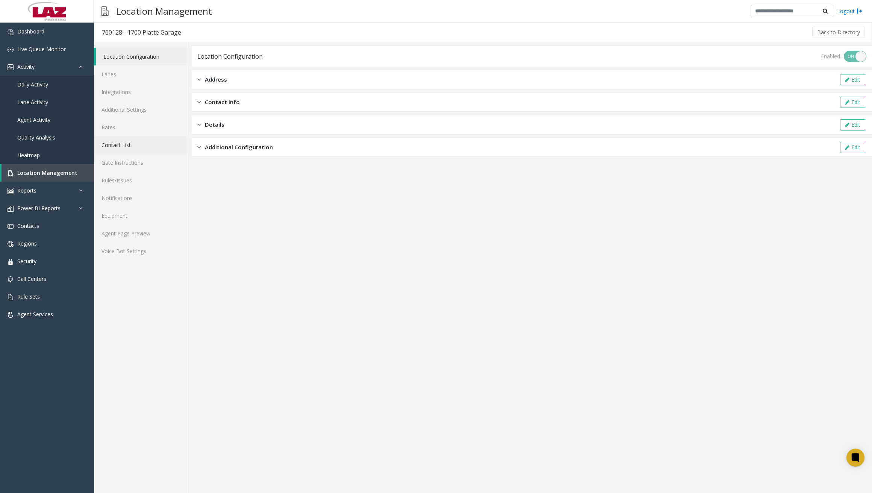
click at [128, 142] on link "Contact List" at bounding box center [141, 145] width 94 height 18
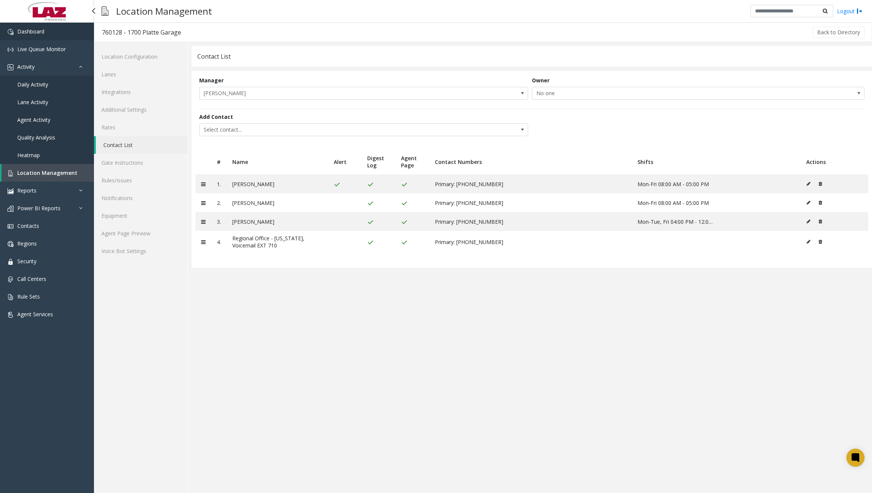
click at [58, 35] on link "Dashboard" at bounding box center [47, 32] width 94 height 18
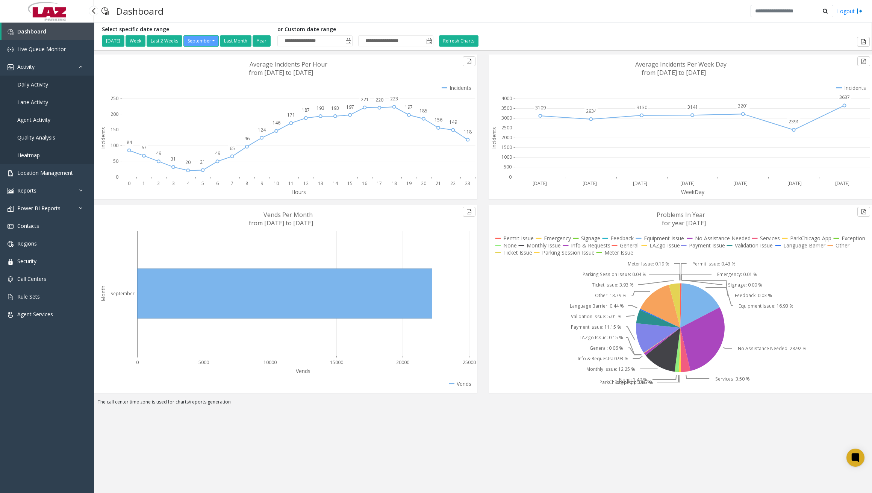
click at [41, 85] on span "Daily Activity" at bounding box center [32, 84] width 31 height 7
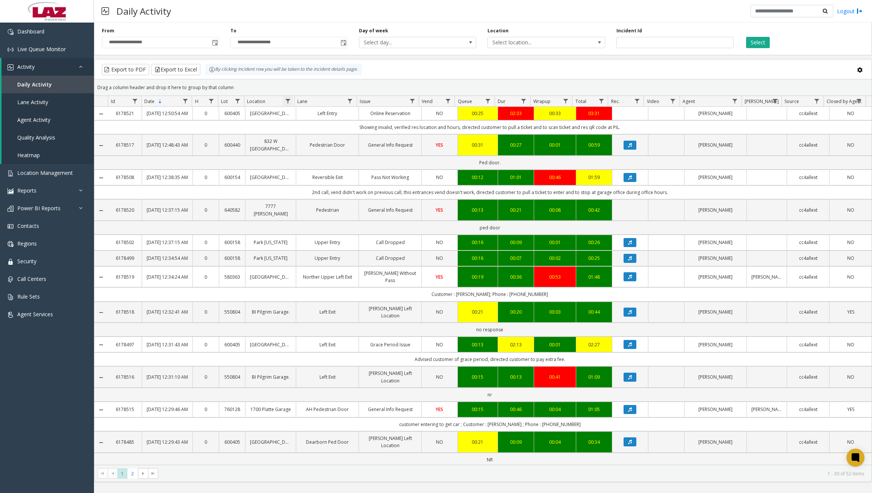
click at [289, 101] on span "Data table" at bounding box center [288, 101] width 6 height 6
click at [307, 130] on input "Location Filter" at bounding box center [320, 133] width 64 height 13
type input "******"
click at [336, 203] on button "Filter" at bounding box center [336, 203] width 31 height 17
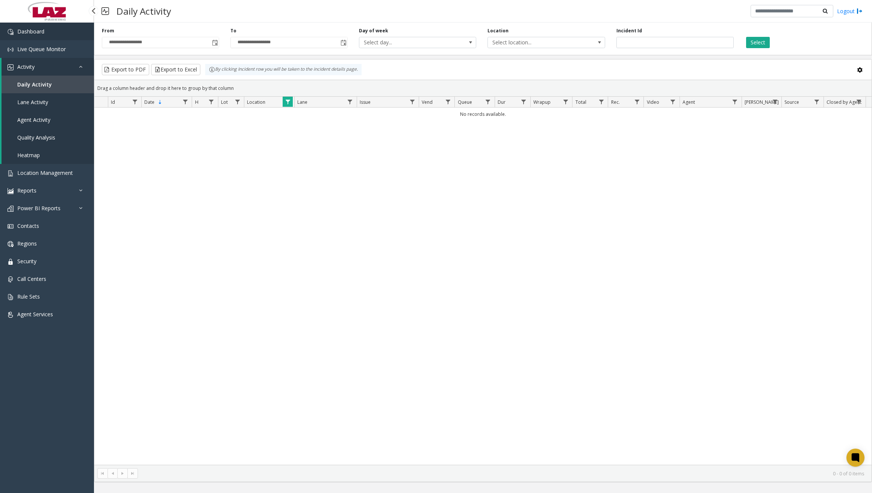
click at [67, 31] on link "Dashboard" at bounding box center [47, 32] width 94 height 18
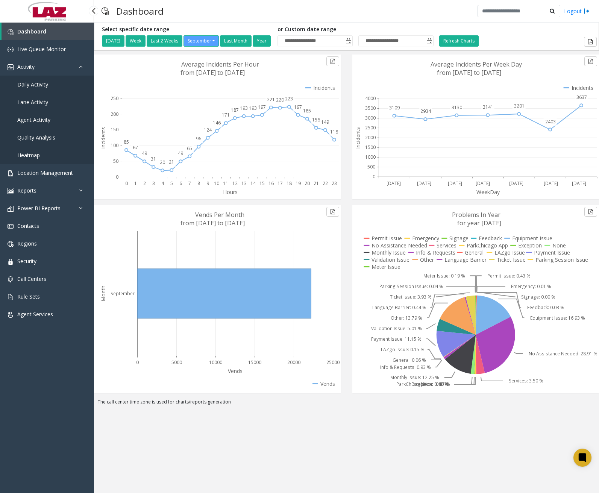
click at [50, 82] on link "Daily Activity" at bounding box center [47, 85] width 94 height 18
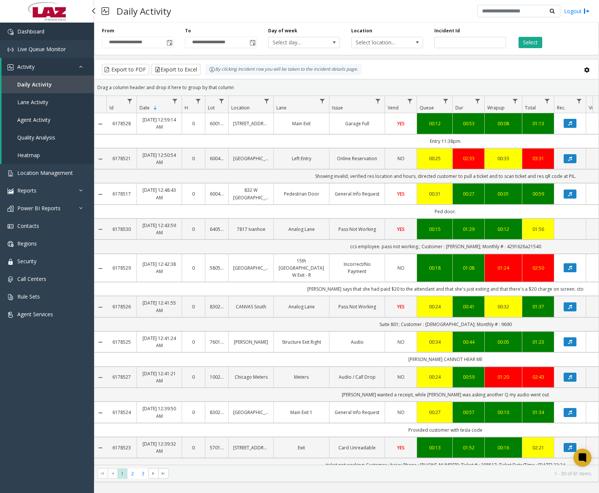
click at [36, 38] on link "Dashboard" at bounding box center [47, 32] width 94 height 18
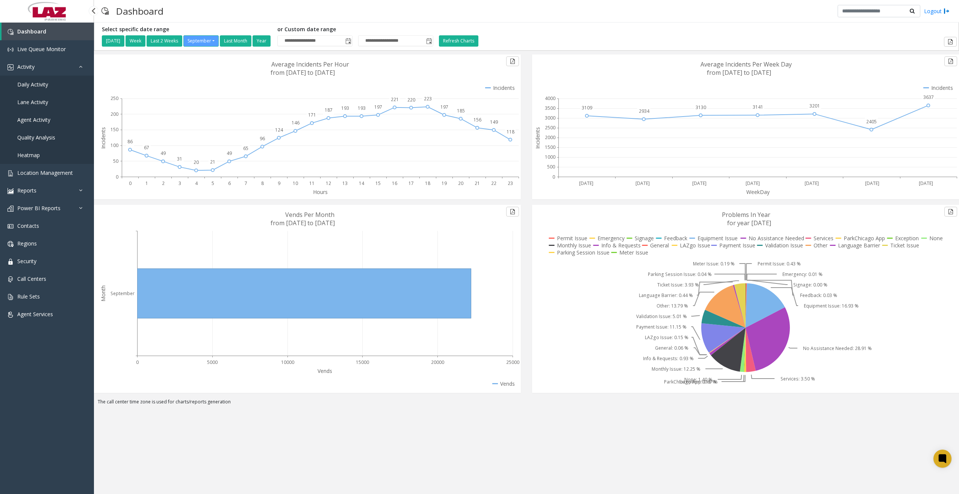
click at [41, 82] on span "Daily Activity" at bounding box center [32, 84] width 31 height 7
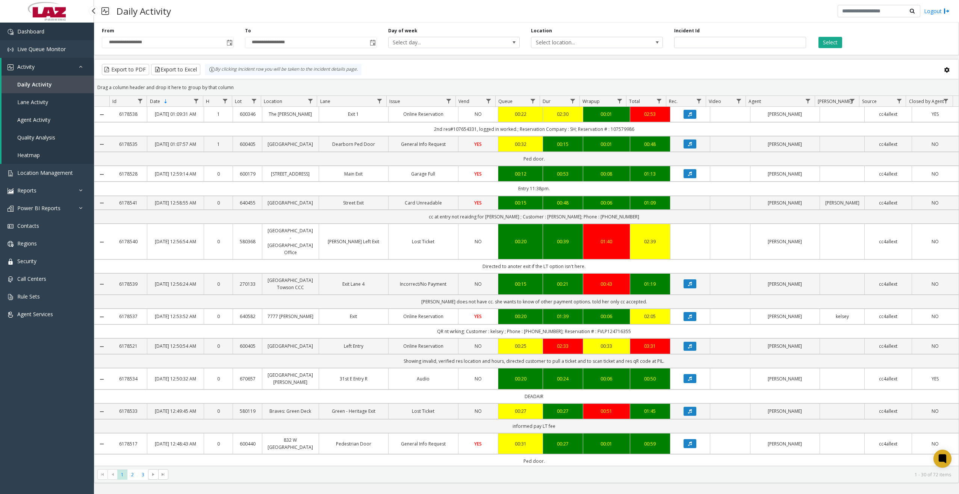
click at [59, 33] on link "Dashboard" at bounding box center [47, 32] width 94 height 18
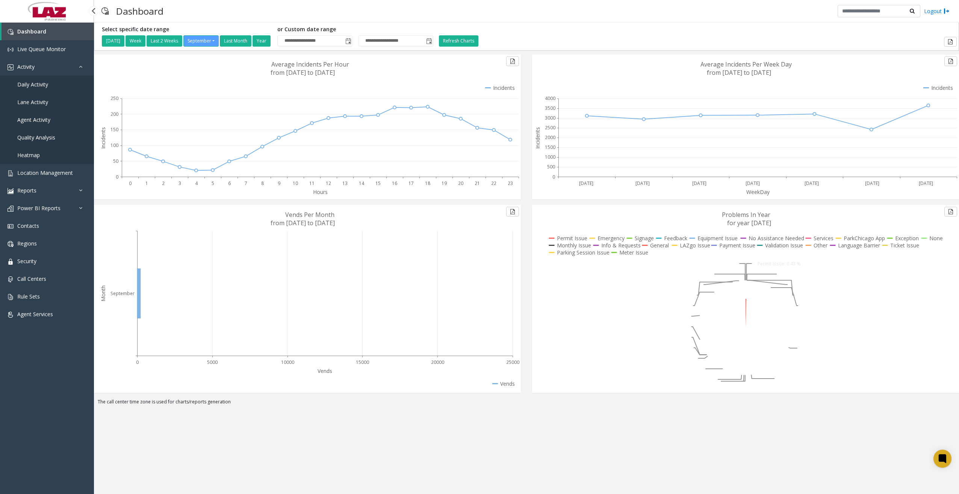
click at [43, 85] on span "Daily Activity" at bounding box center [32, 84] width 31 height 7
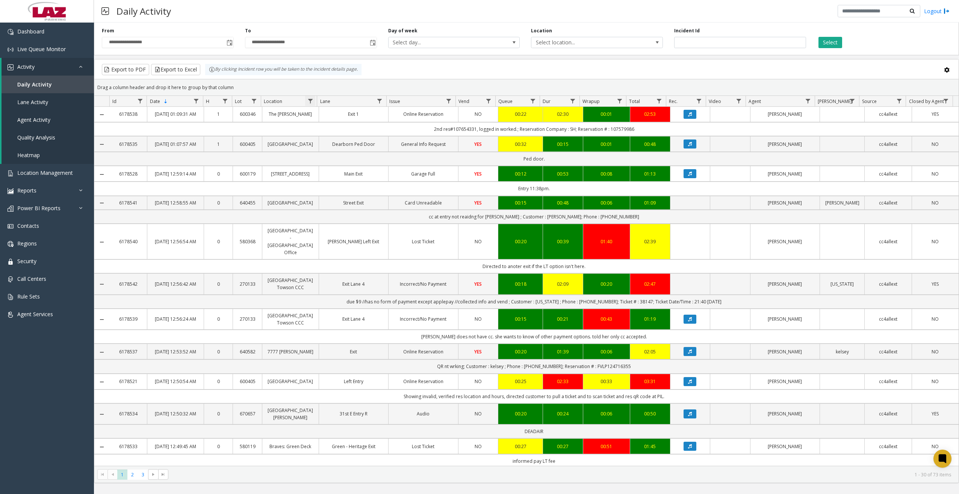
click at [310, 100] on span "Data table" at bounding box center [310, 101] width 6 height 6
click at [335, 132] on input "Location Filter" at bounding box center [343, 133] width 64 height 13
type input "******"
click at [353, 192] on div "Clear Filter" at bounding box center [343, 202] width 64 height 20
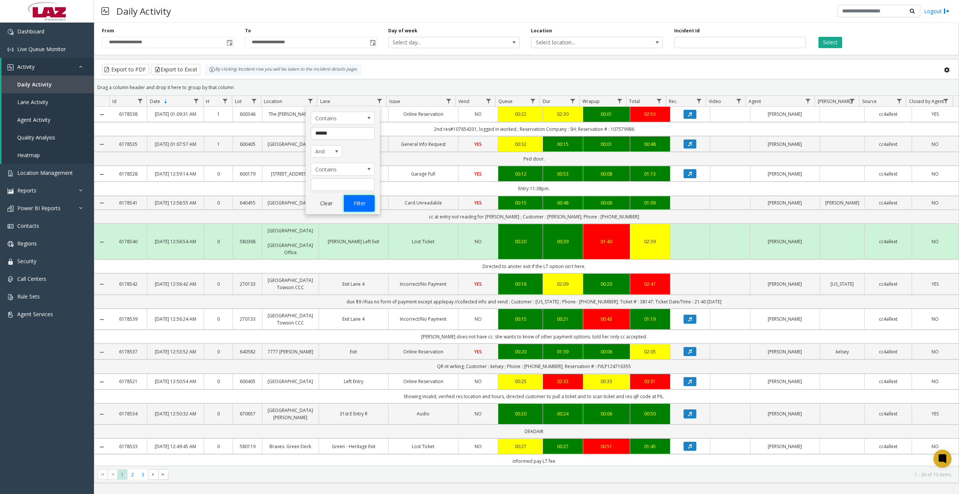
click at [354, 198] on button "Filter" at bounding box center [359, 203] width 31 height 17
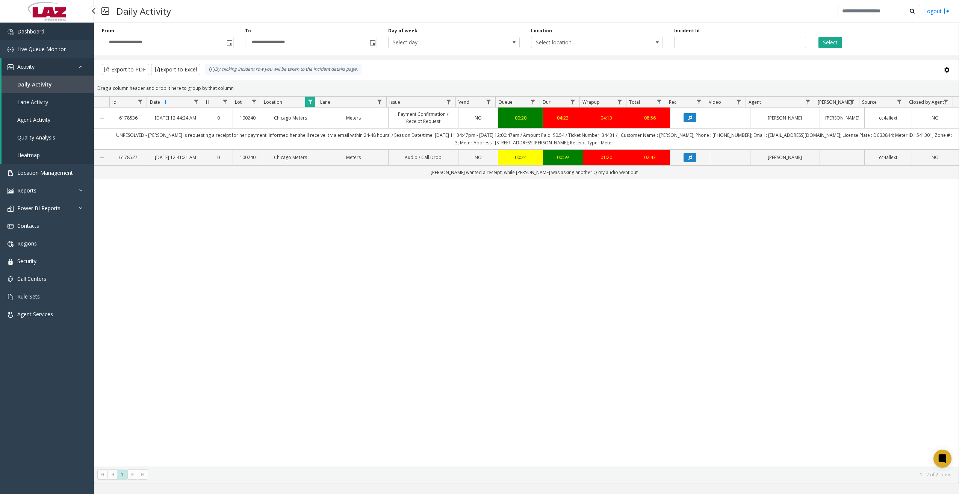
click at [42, 28] on span "Dashboard" at bounding box center [30, 31] width 27 height 7
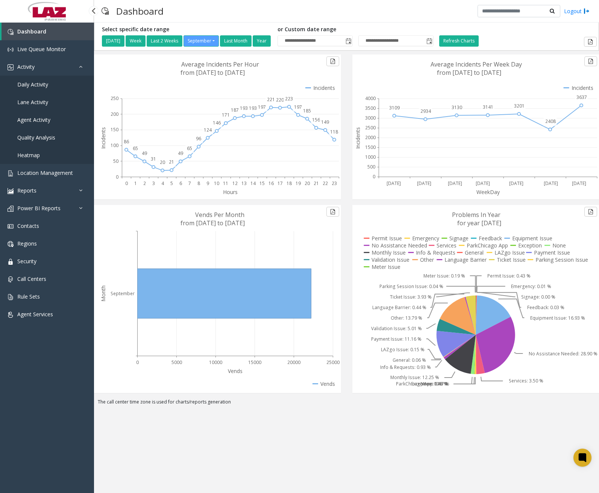
click at [48, 82] on link "Daily Activity" at bounding box center [47, 85] width 94 height 18
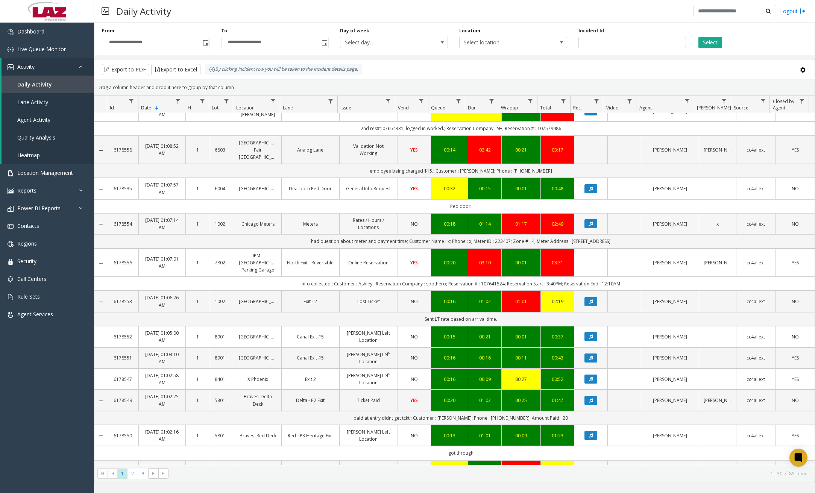
scroll to position [113, 0]
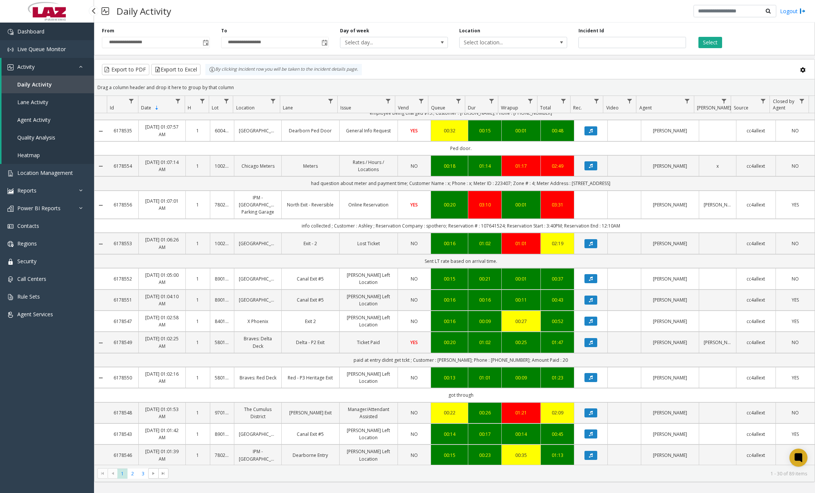
click at [50, 36] on link "Dashboard" at bounding box center [47, 32] width 94 height 18
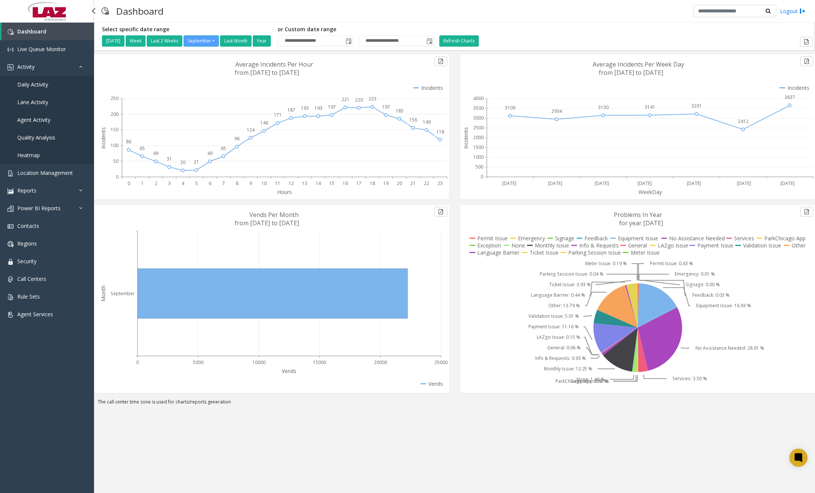
click at [48, 86] on span "Daily Activity" at bounding box center [32, 84] width 31 height 7
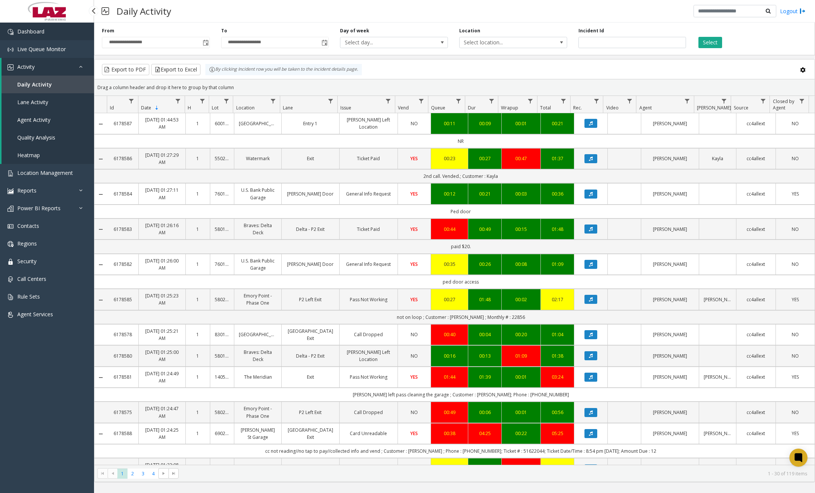
click at [64, 35] on link "Dashboard" at bounding box center [47, 32] width 94 height 18
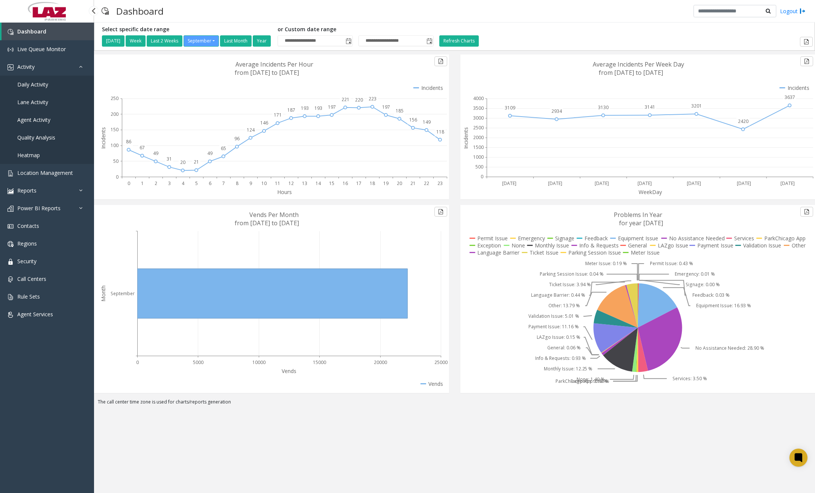
click at [37, 83] on span "Daily Activity" at bounding box center [32, 84] width 31 height 7
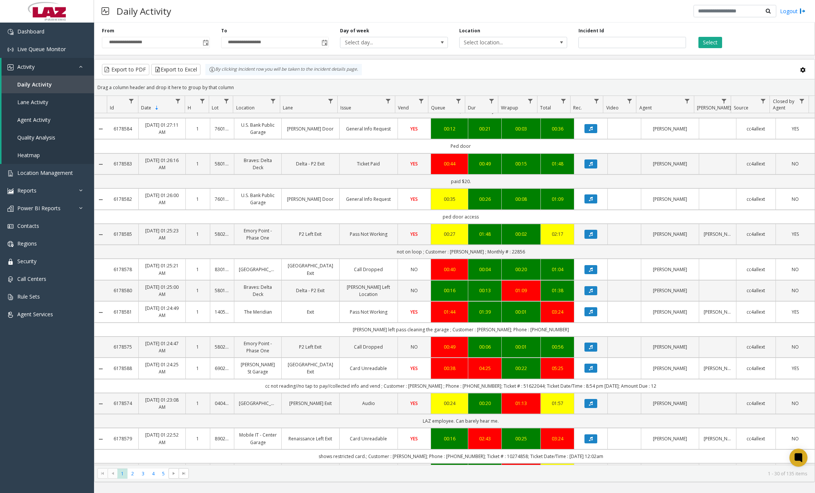
scroll to position [655, 0]
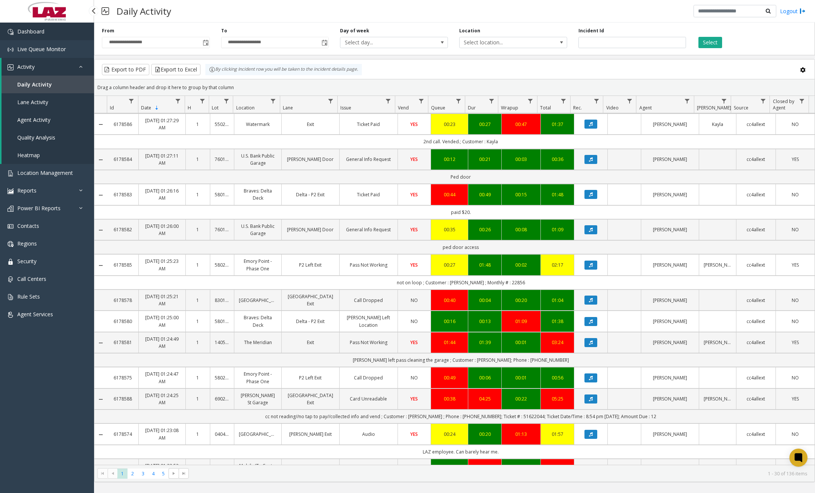
click at [51, 30] on link "Dashboard" at bounding box center [47, 32] width 94 height 18
